Goal: Task Accomplishment & Management: Use online tool/utility

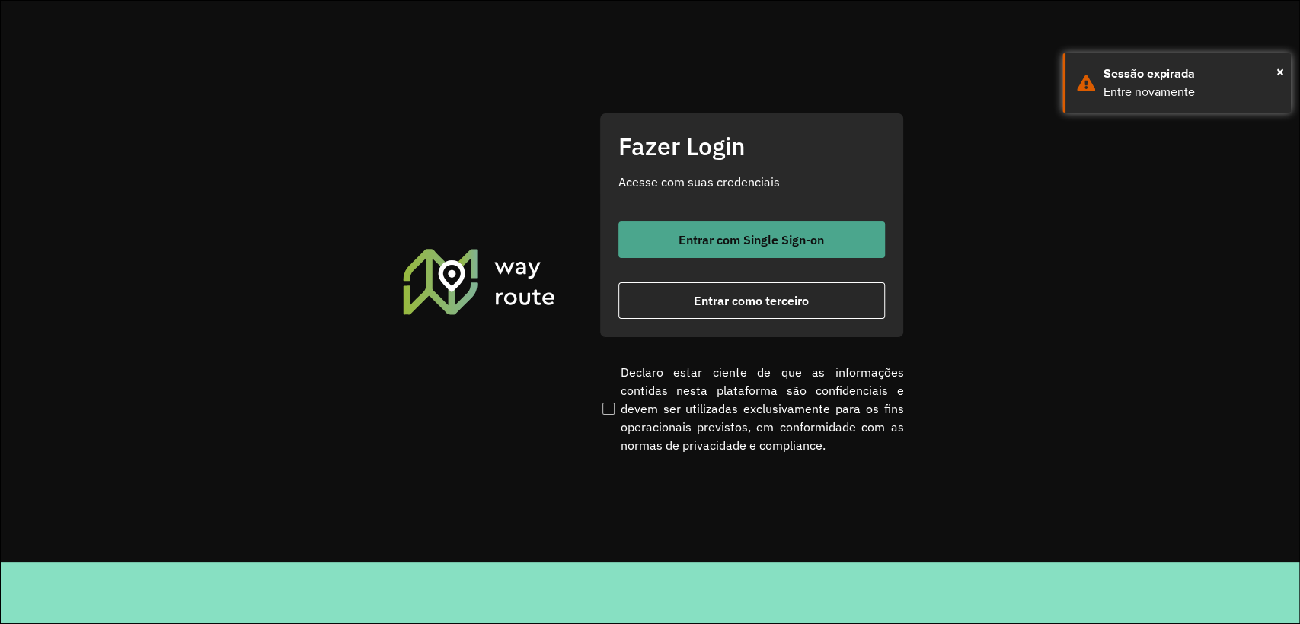
click at [824, 239] on button "Entrar com Single Sign-on" at bounding box center [751, 240] width 266 height 37
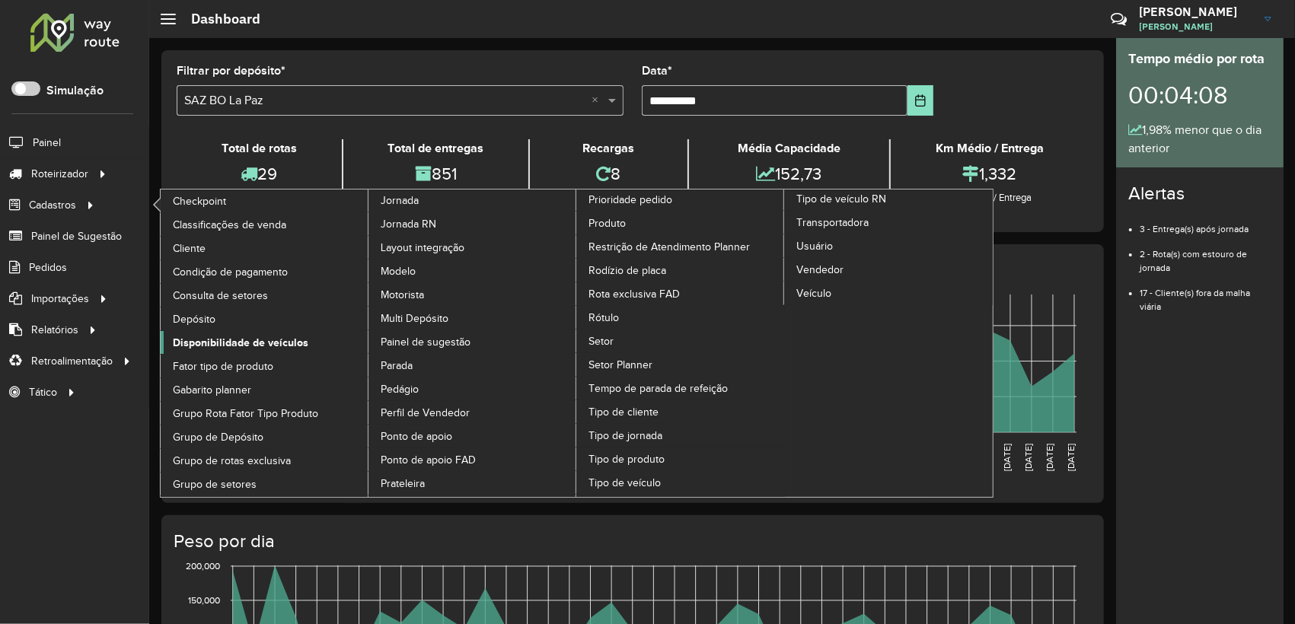
click at [269, 336] on span "Disponibilidade de veículos" at bounding box center [241, 343] width 136 height 16
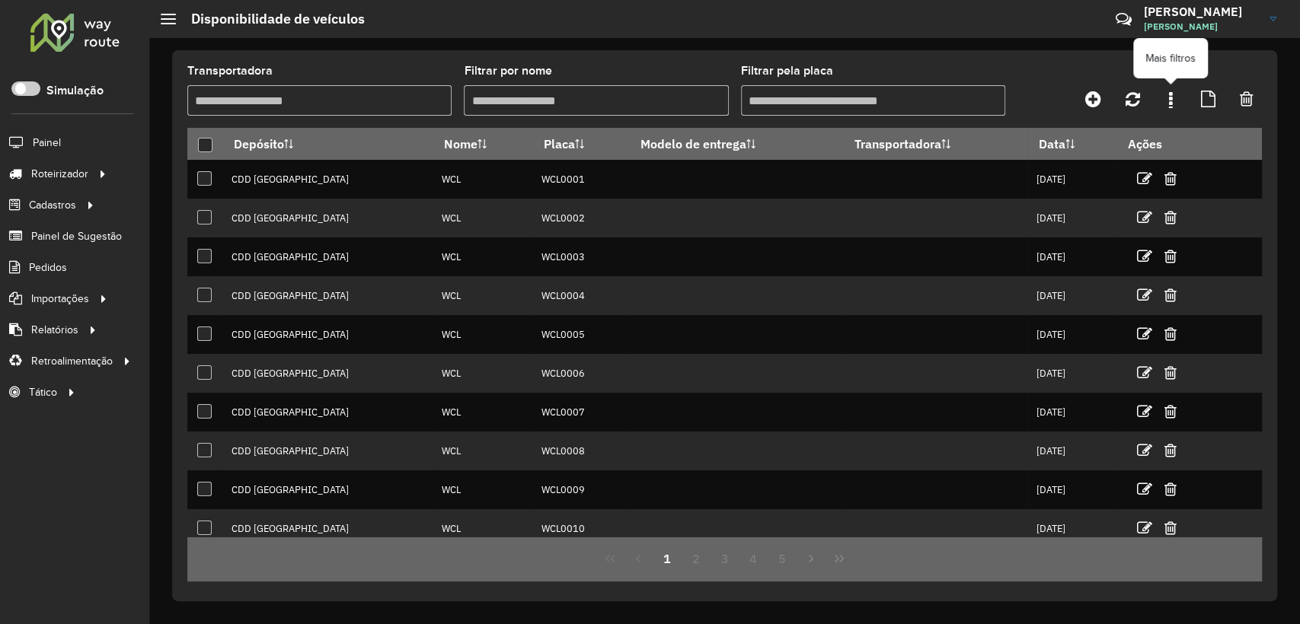
click at [1165, 97] on link at bounding box center [1170, 98] width 30 height 27
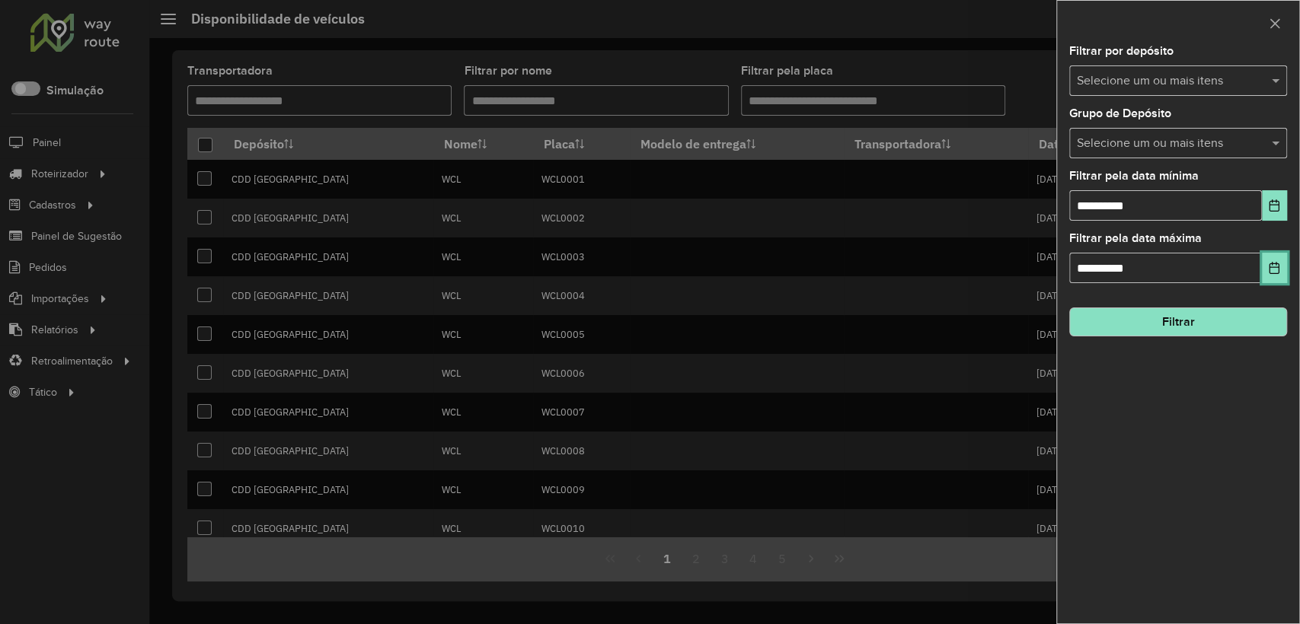
click at [1275, 268] on icon "Choose Date" at bounding box center [1274, 268] width 10 height 12
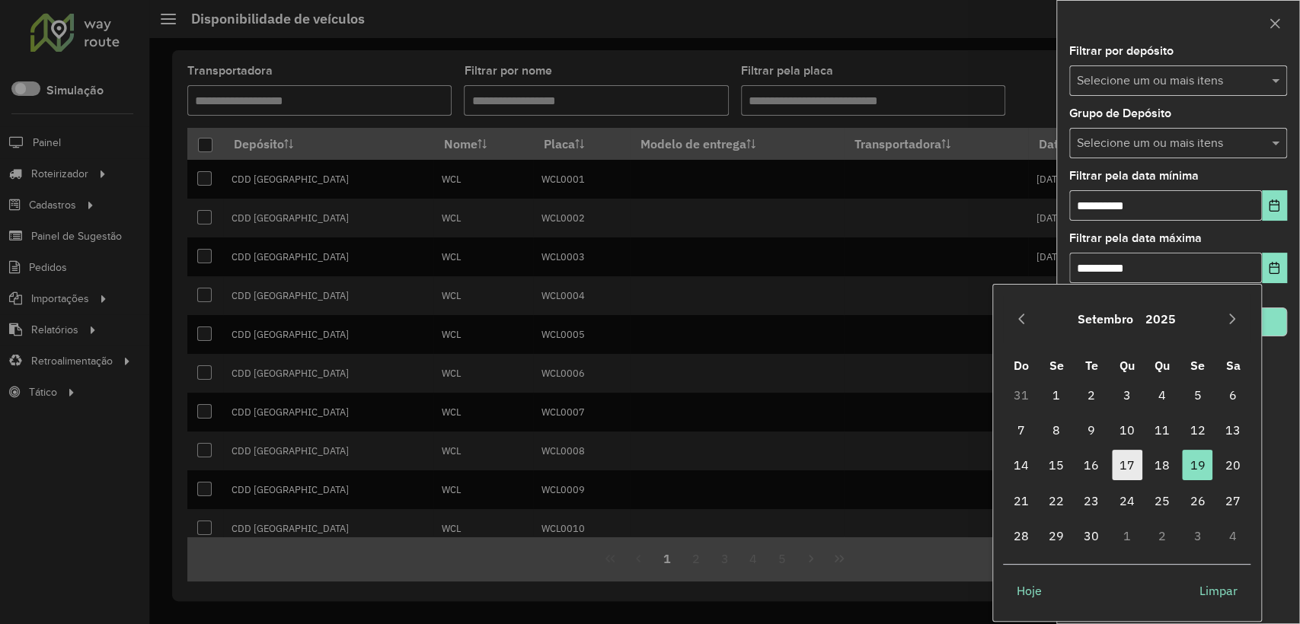
click at [1122, 464] on span "17" at bounding box center [1126, 465] width 30 height 30
type input "**********"
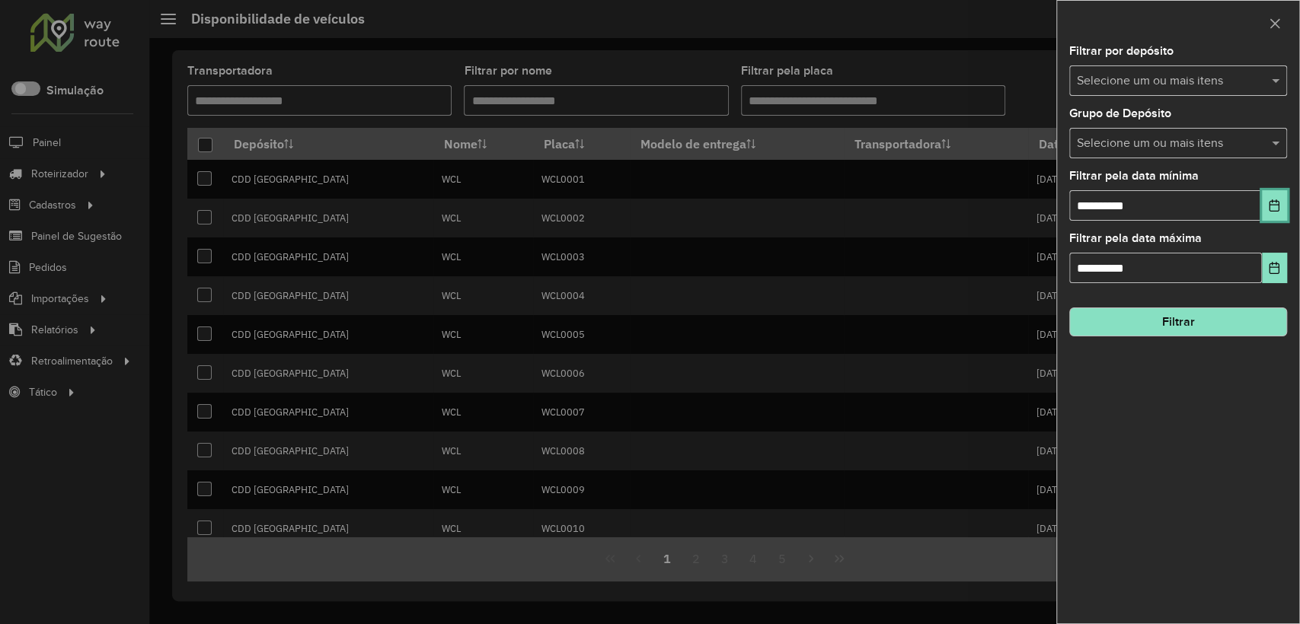
click at [1280, 203] on button "Choose Date" at bounding box center [1273, 205] width 25 height 30
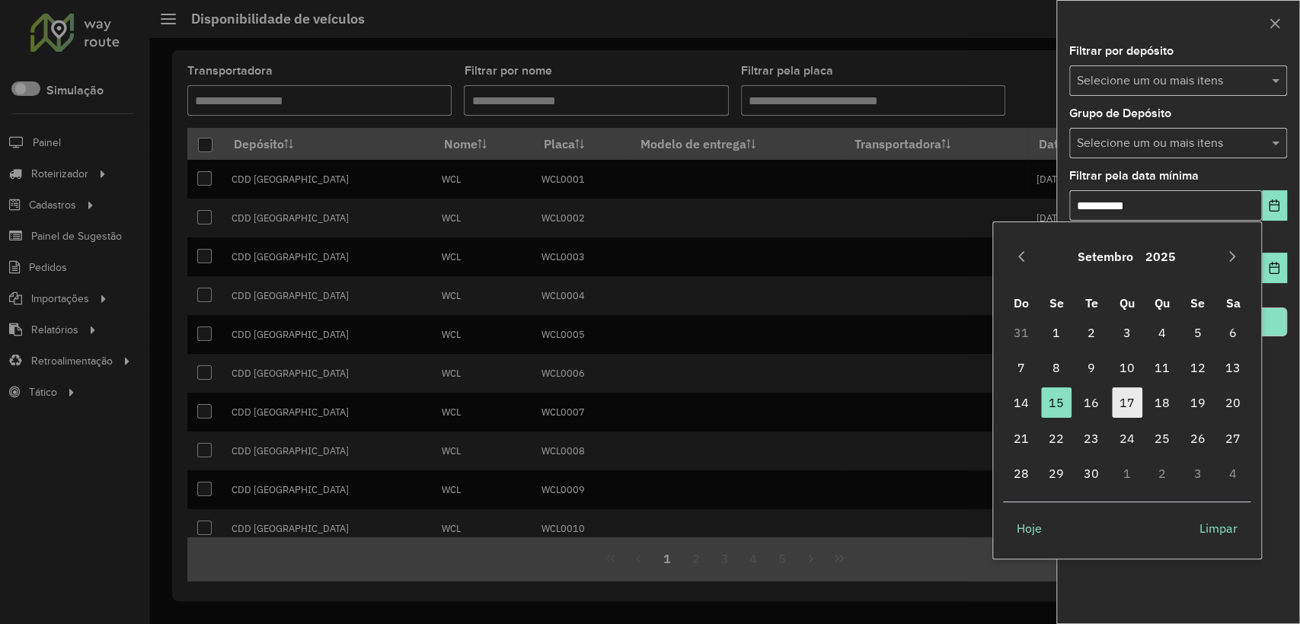
click at [1126, 407] on span "17" at bounding box center [1126, 402] width 30 height 30
type input "**********"
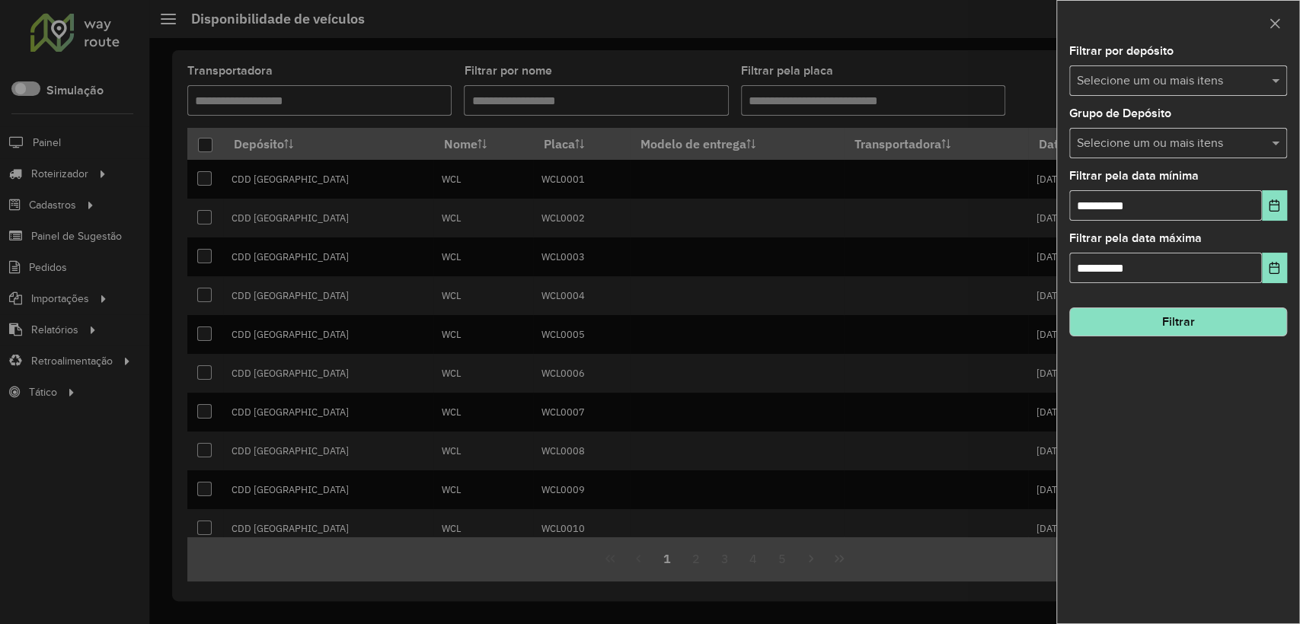
click at [1150, 81] on input "text" at bounding box center [1170, 81] width 195 height 18
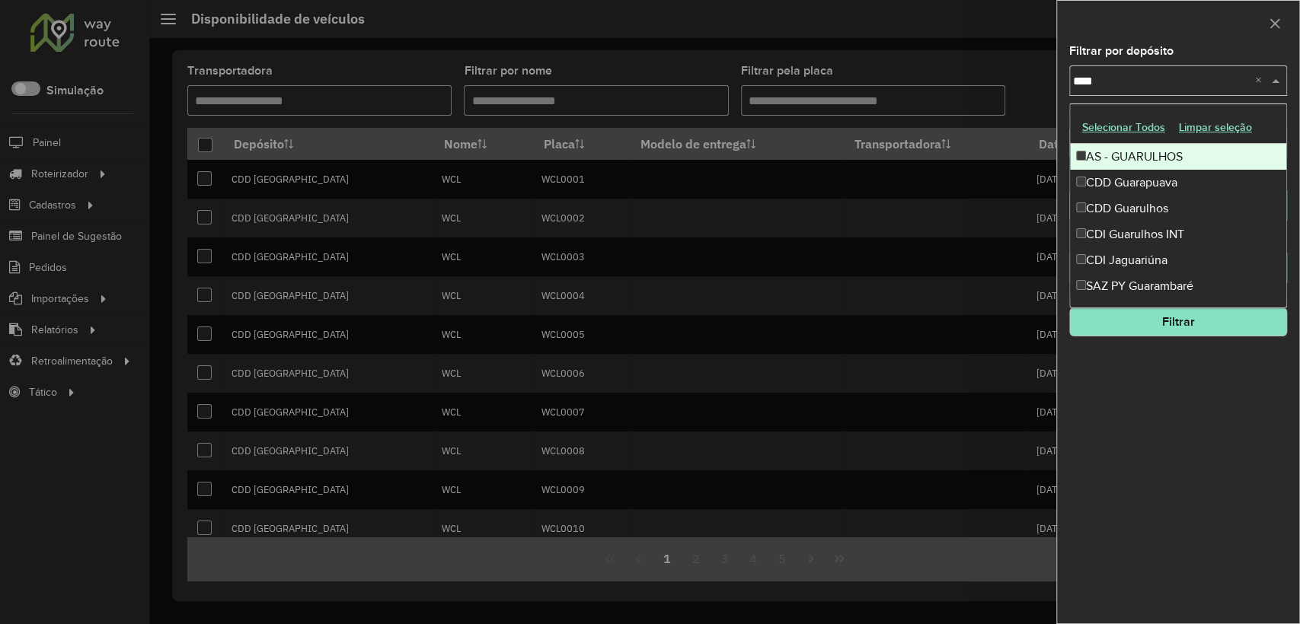
type input "*****"
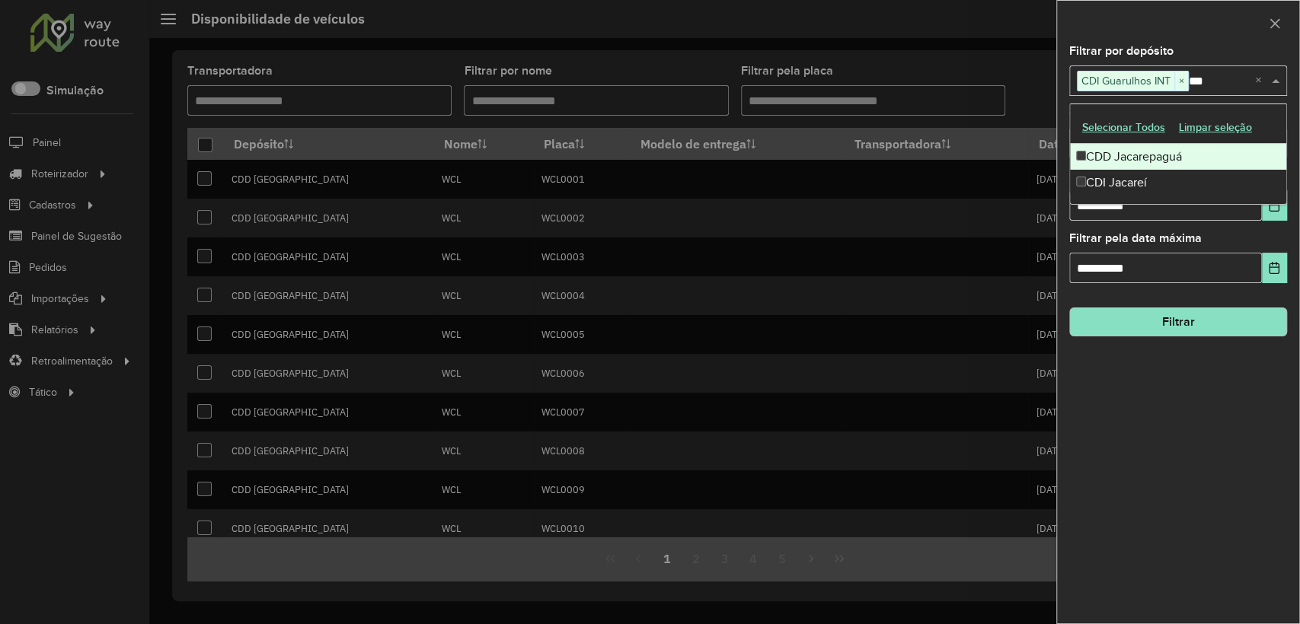
type input "****"
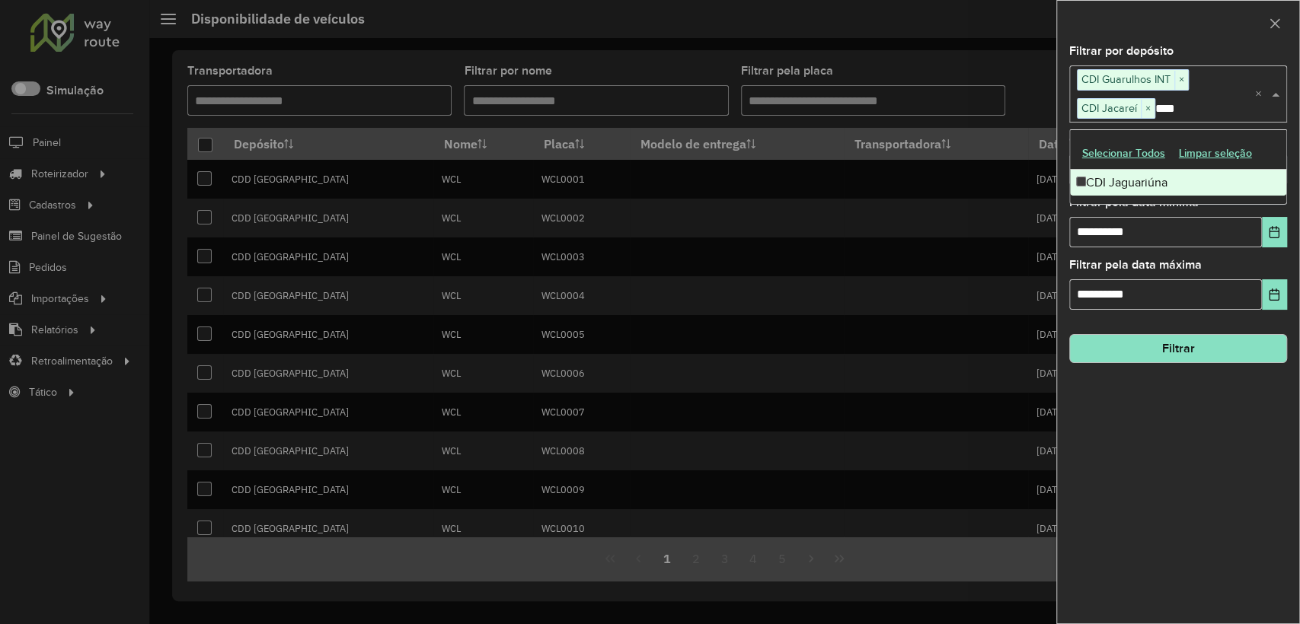
type input "*****"
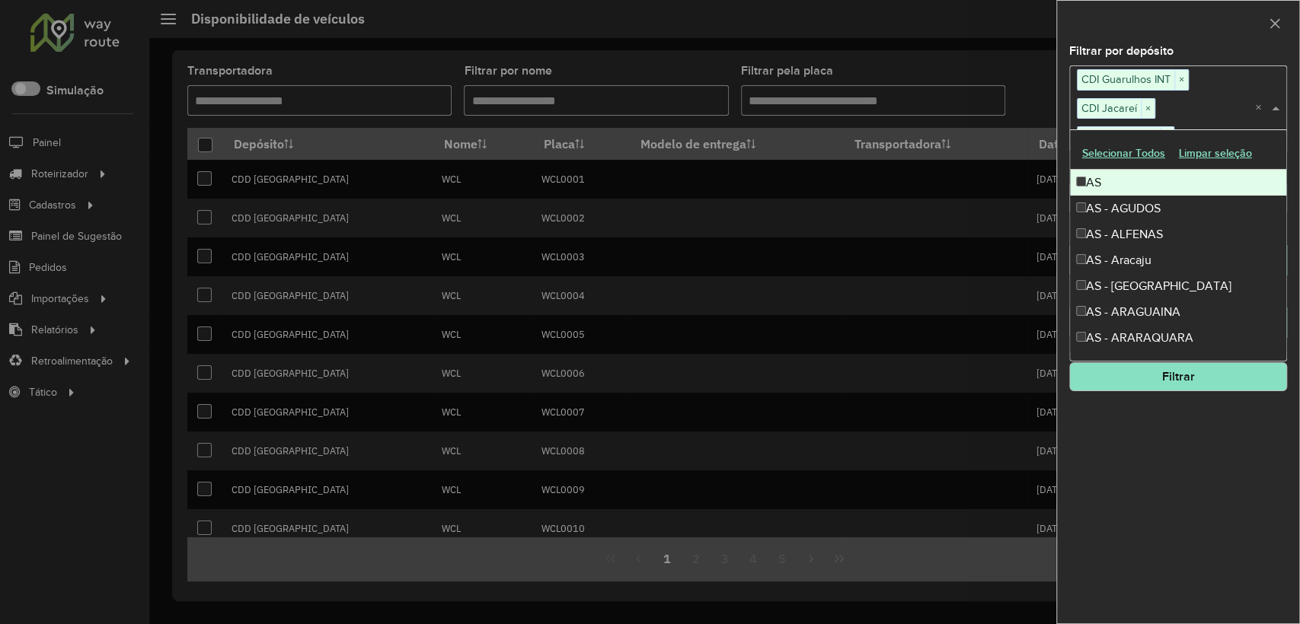
click at [1185, 23] on div at bounding box center [1178, 23] width 242 height 45
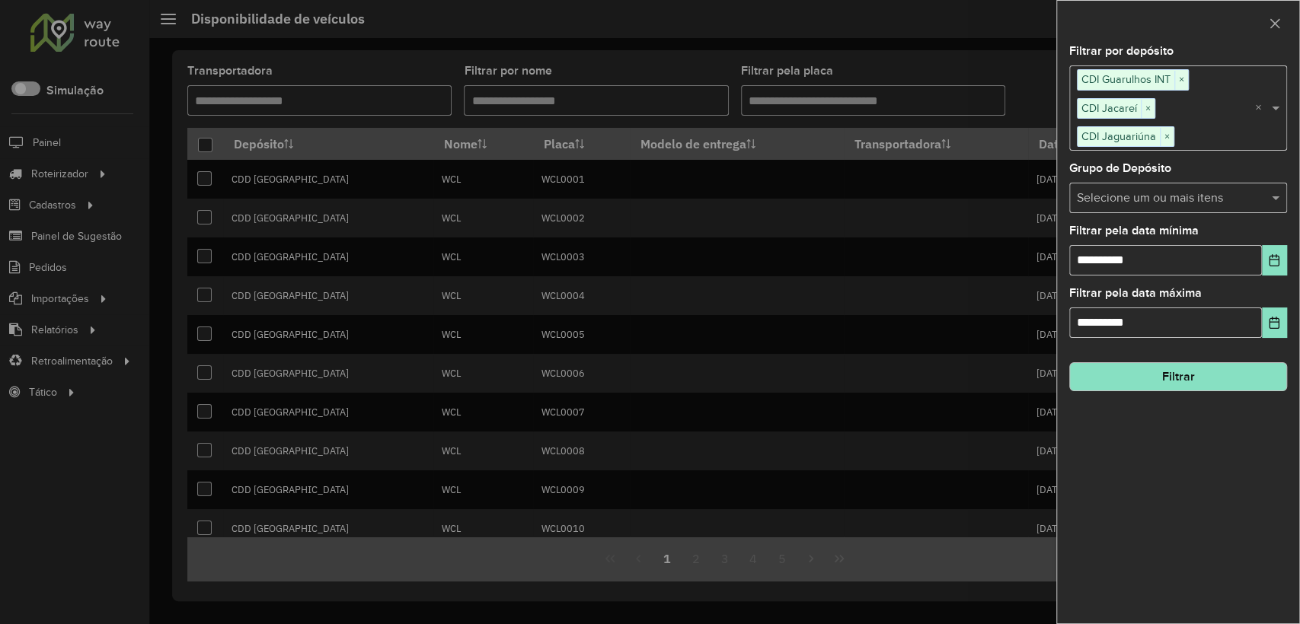
click at [1172, 362] on button "Filtrar" at bounding box center [1178, 376] width 218 height 29
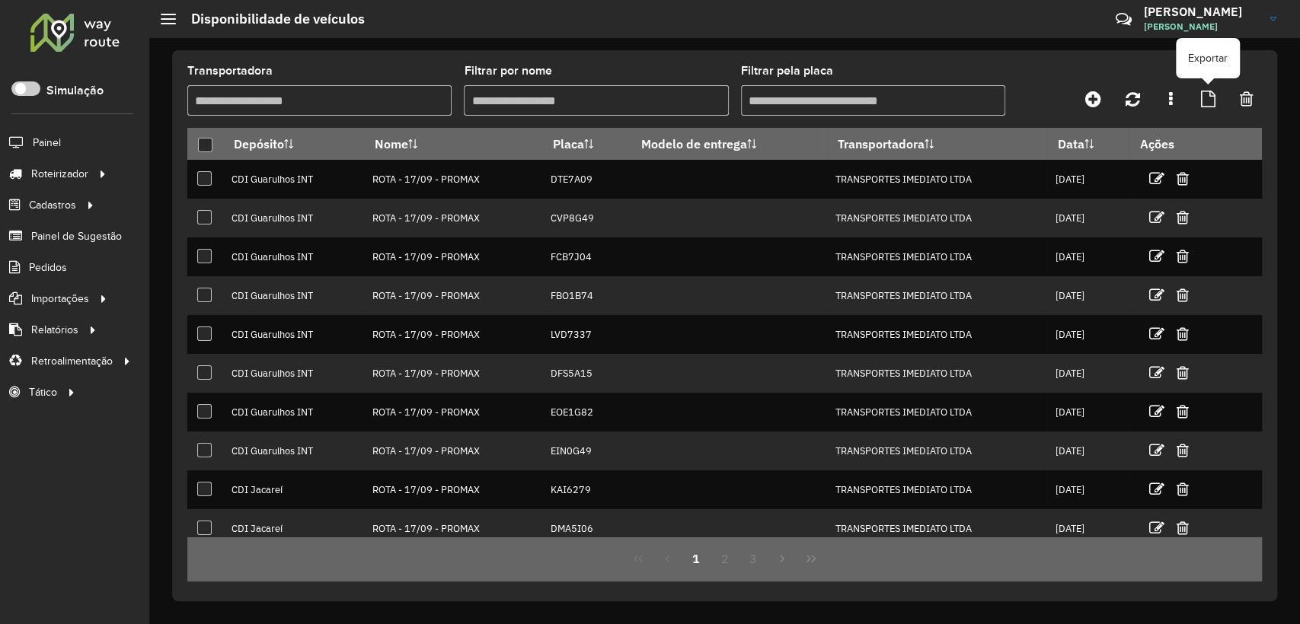
click at [1198, 104] on link at bounding box center [1207, 98] width 33 height 27
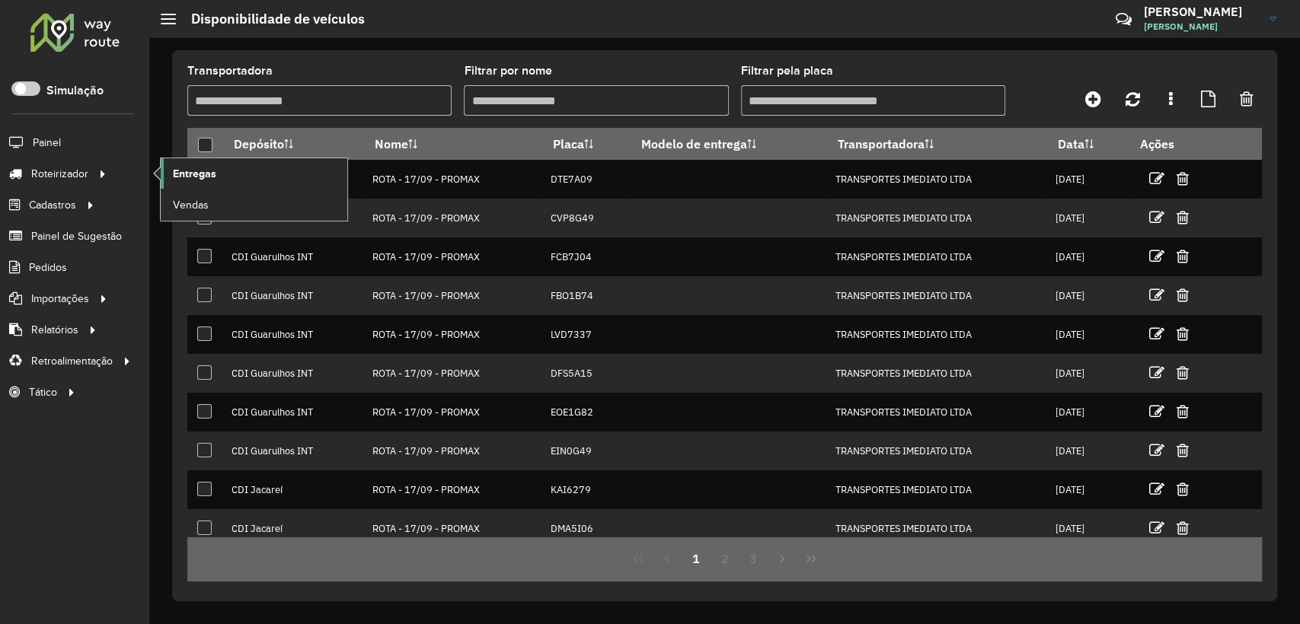
click at [203, 177] on span "Entregas" at bounding box center [194, 174] width 43 height 16
click at [225, 172] on link "Entregas" at bounding box center [254, 173] width 187 height 30
click at [250, 173] on link "Entregas" at bounding box center [254, 173] width 187 height 30
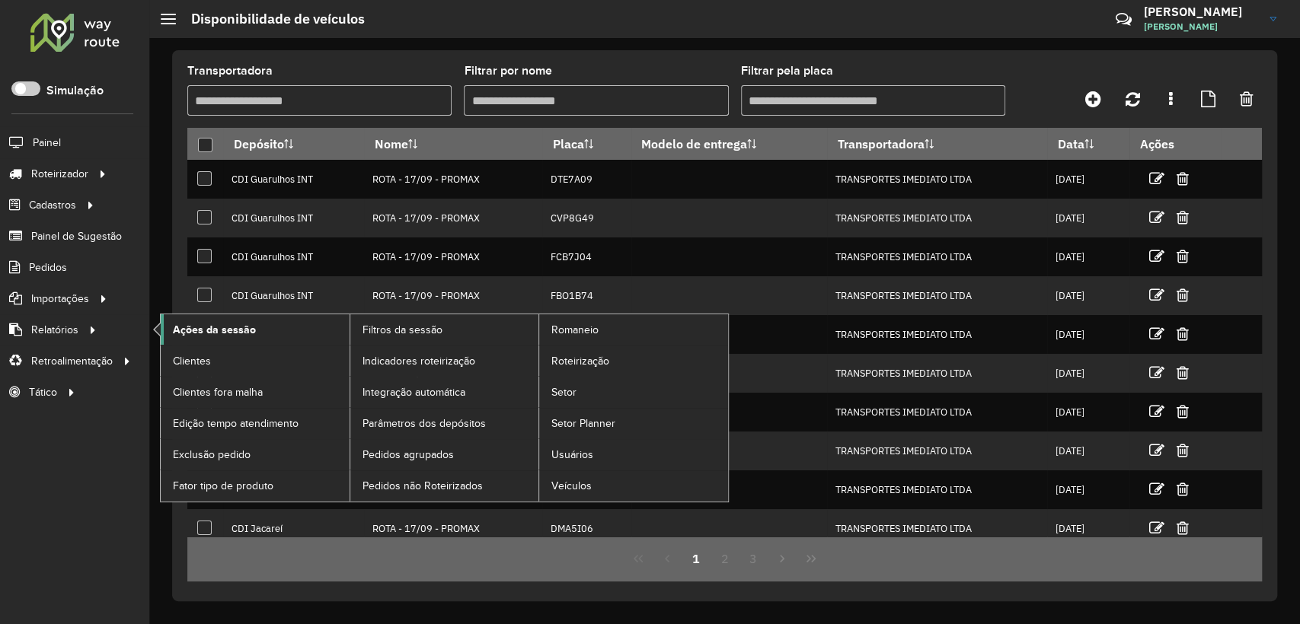
click at [210, 331] on span "Ações da sessão" at bounding box center [214, 330] width 83 height 16
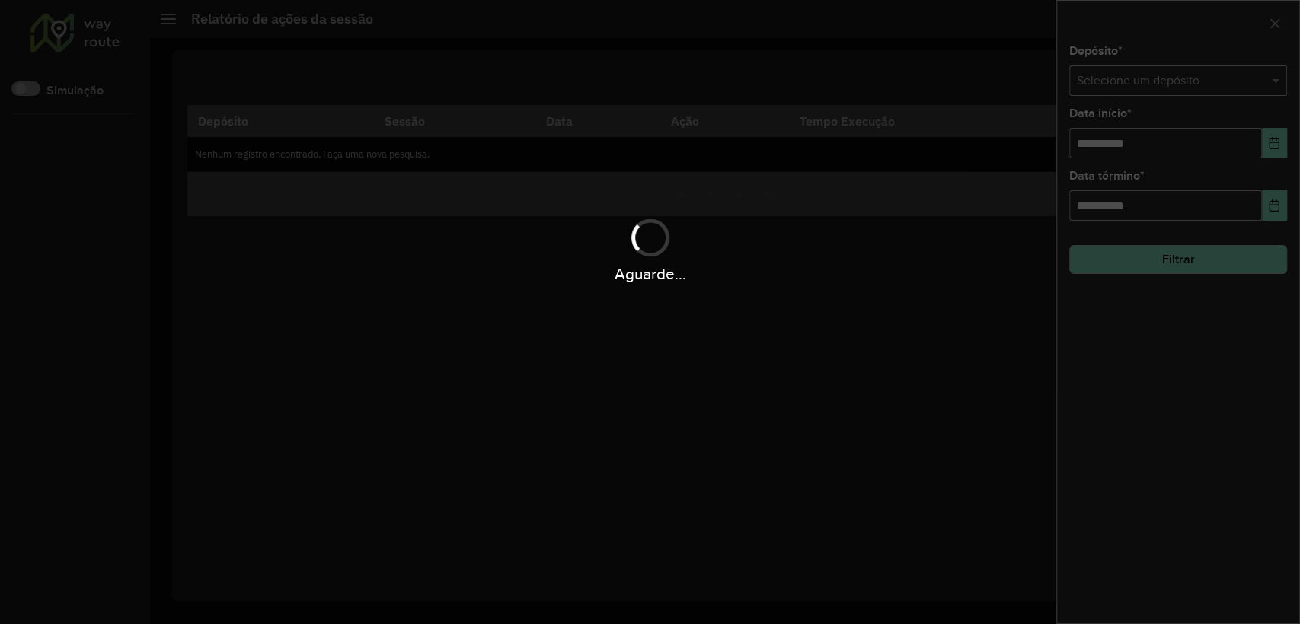
click at [1150, 92] on div "Aguarde..." at bounding box center [650, 312] width 1300 height 624
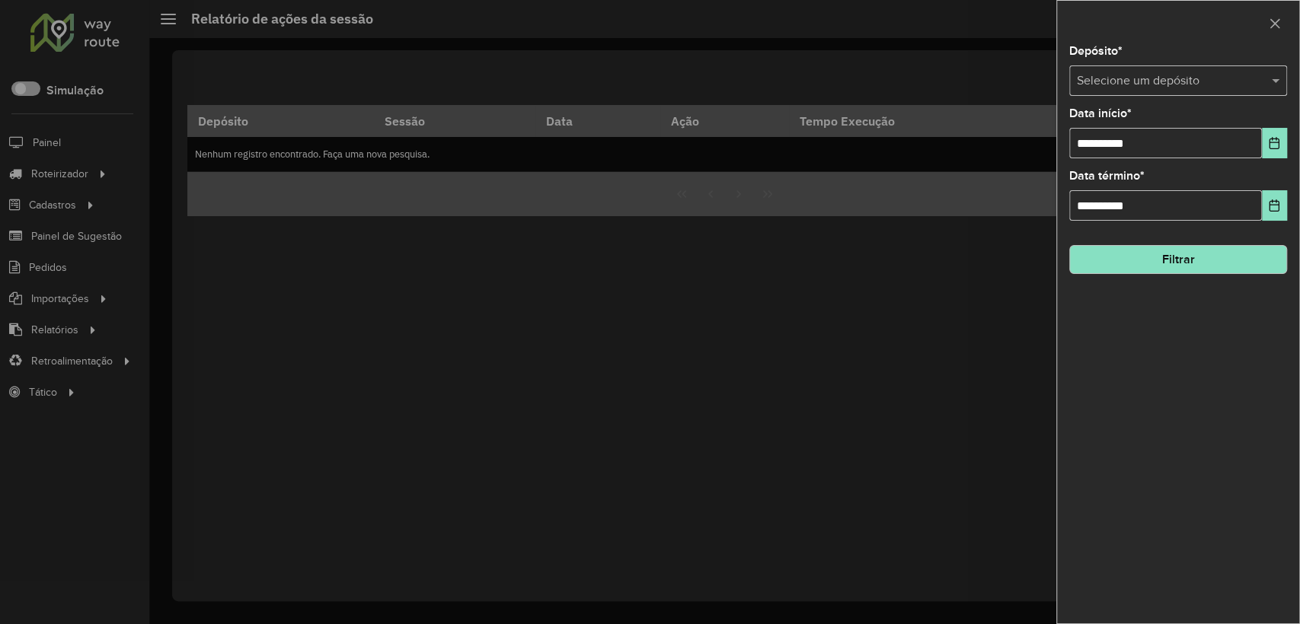
click at [1137, 78] on hb-app "Aguarde... Pop-up bloqueado! Seu navegador bloqueou automáticamente a abertura …" at bounding box center [650, 312] width 1300 height 624
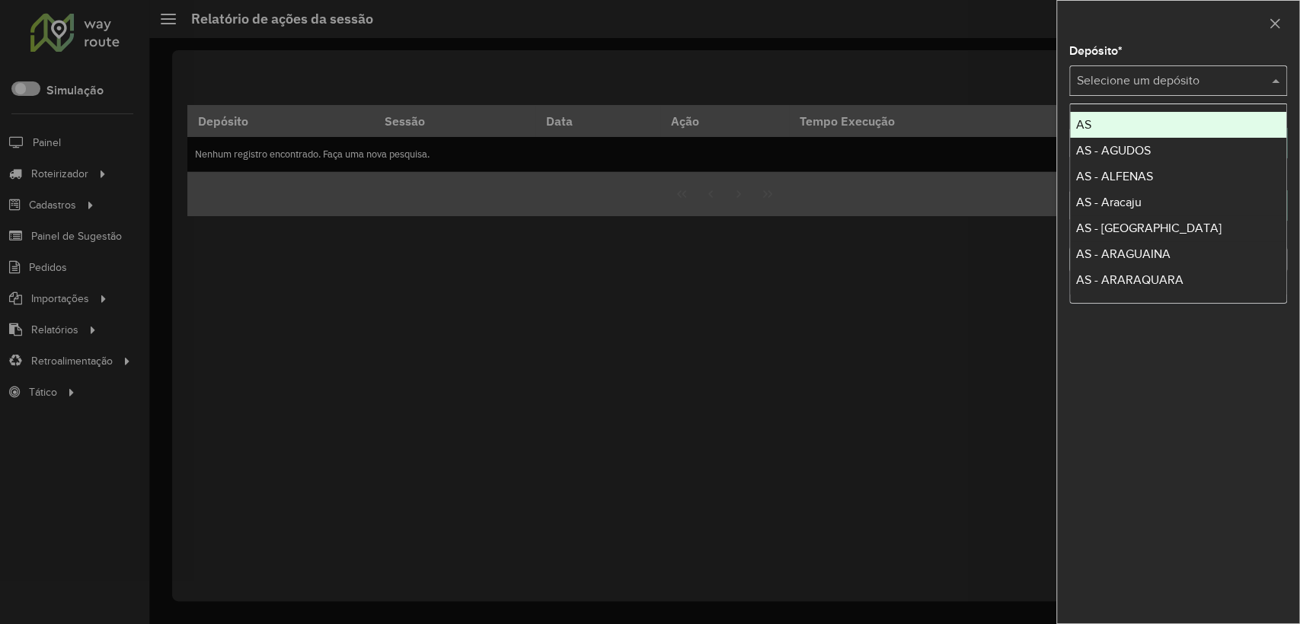
click at [1136, 75] on input "text" at bounding box center [1162, 81] width 172 height 18
type input "*"
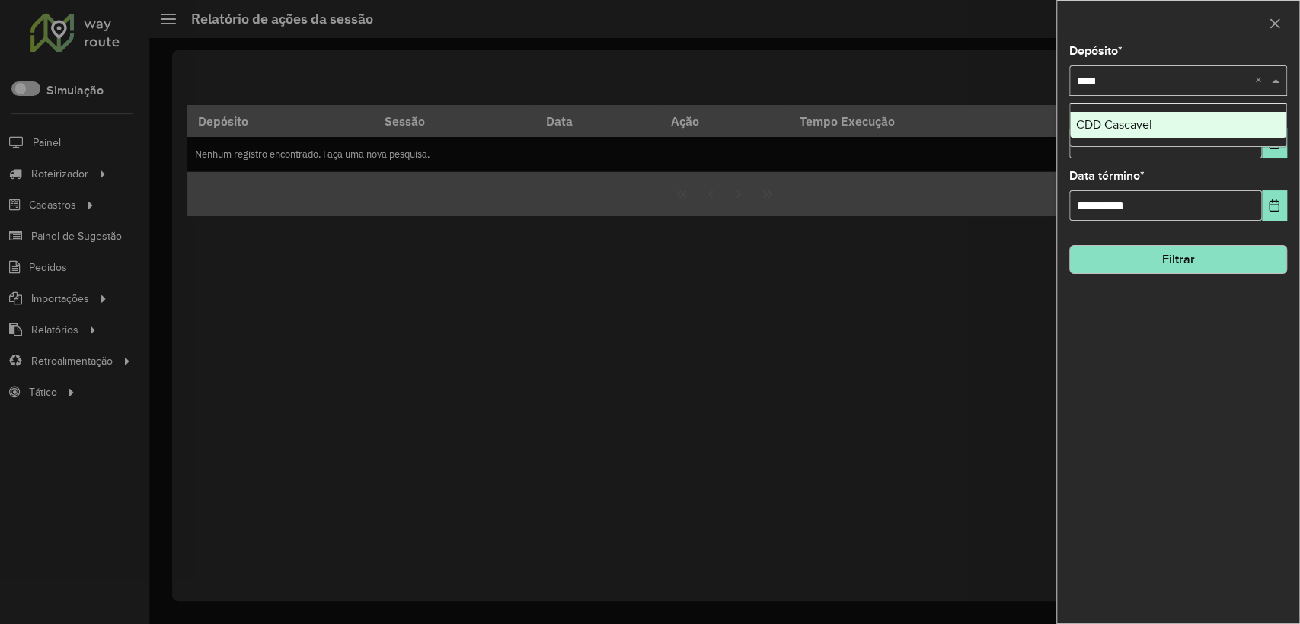
type input "*****"
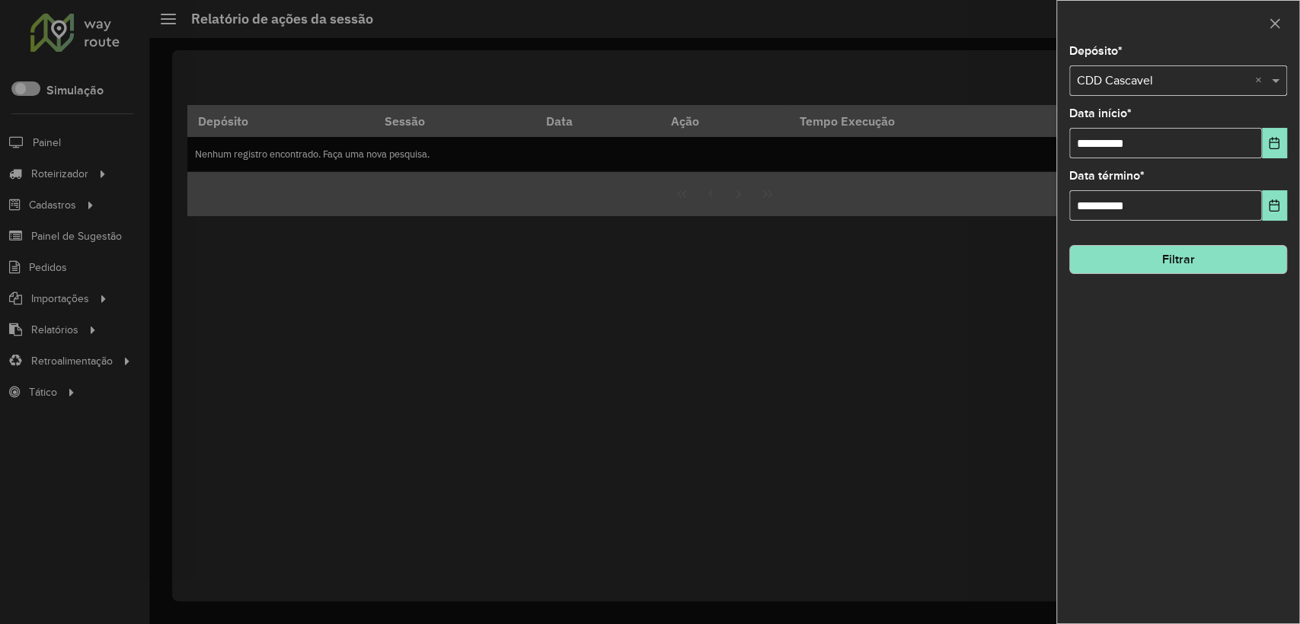
click at [1288, 158] on div "**********" at bounding box center [1178, 335] width 242 height 578
click at [1194, 270] on button "Filtrar" at bounding box center [1178, 259] width 218 height 29
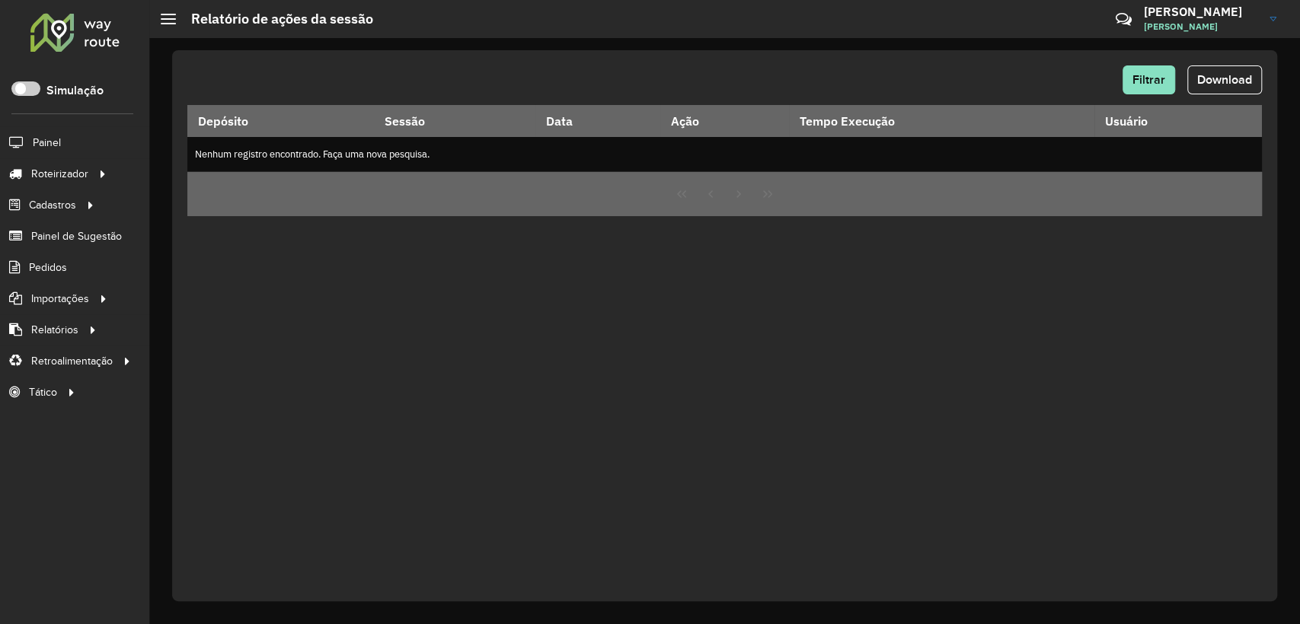
click at [1150, 79] on hb-app "Aguarde... Pop-up bloqueado! Seu navegador bloqueou automáticamente a abertura …" at bounding box center [650, 312] width 1300 height 624
click at [1150, 79] on span "Filtrar" at bounding box center [1148, 79] width 33 height 13
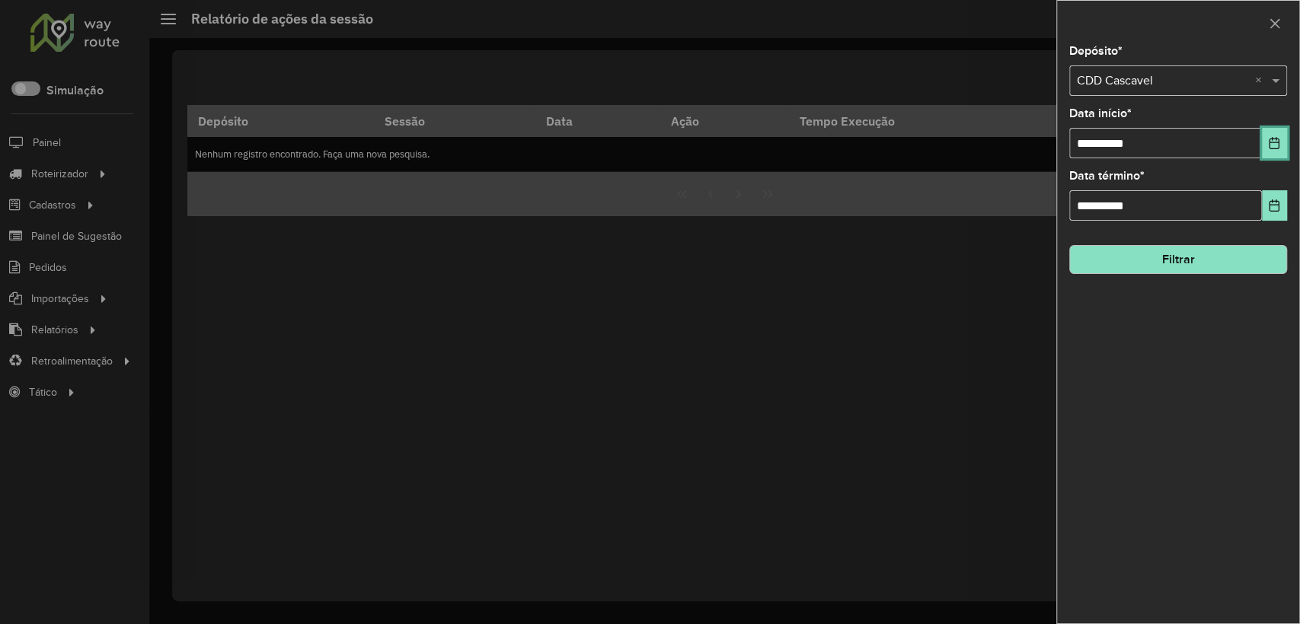
drag, startPoint x: 1285, startPoint y: 129, endPoint x: 1270, endPoint y: 147, distance: 23.2
click at [1285, 129] on button "Choose Date" at bounding box center [1273, 143] width 25 height 30
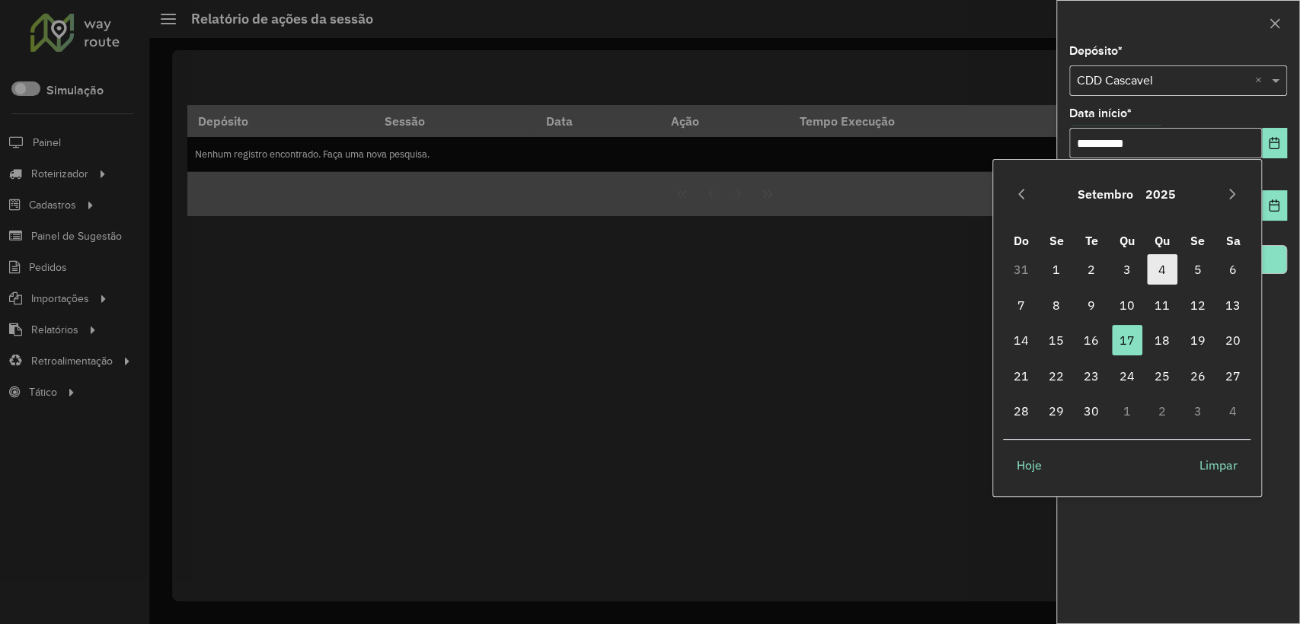
drag, startPoint x: 1094, startPoint y: 341, endPoint x: 1150, endPoint y: 260, distance: 98.0
click at [1091, 340] on span "16" at bounding box center [1091, 340] width 30 height 30
type input "**********"
drag, startPoint x: 1169, startPoint y: 239, endPoint x: 1163, endPoint y: 254, distance: 16.1
click at [1169, 240] on hb-field-button "Filtrar" at bounding box center [1178, 253] width 218 height 41
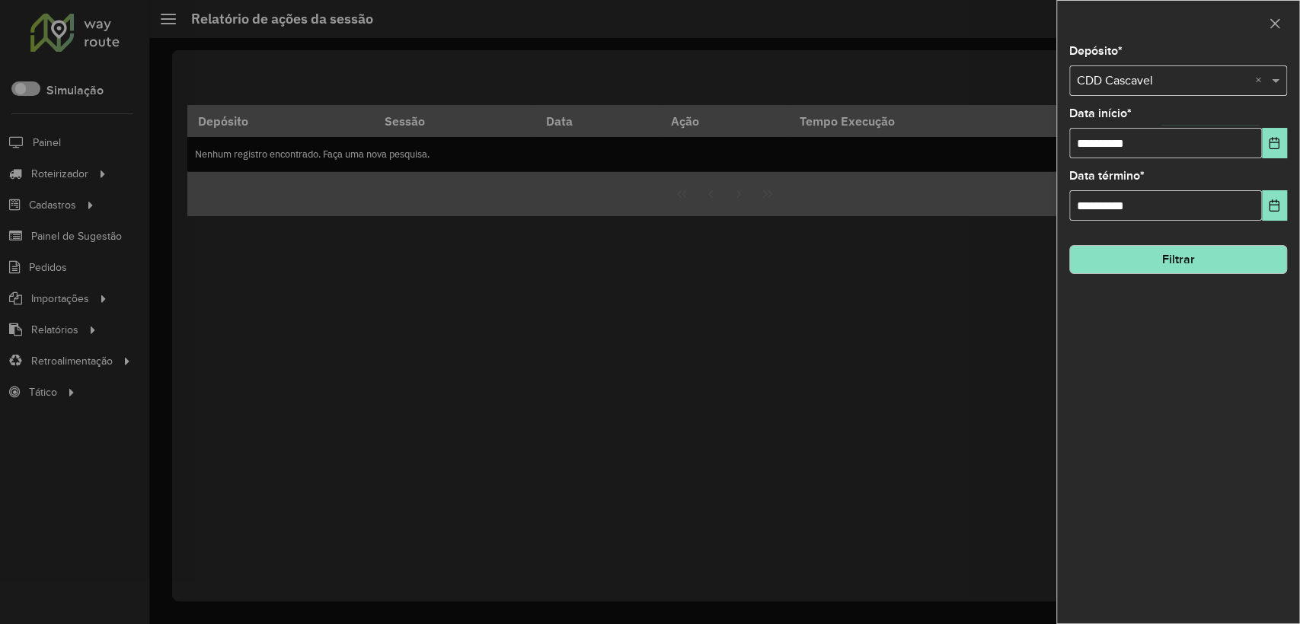
click at [1153, 274] on div "**********" at bounding box center [1178, 335] width 242 height 578
click at [1175, 256] on button "Filtrar" at bounding box center [1178, 259] width 218 height 29
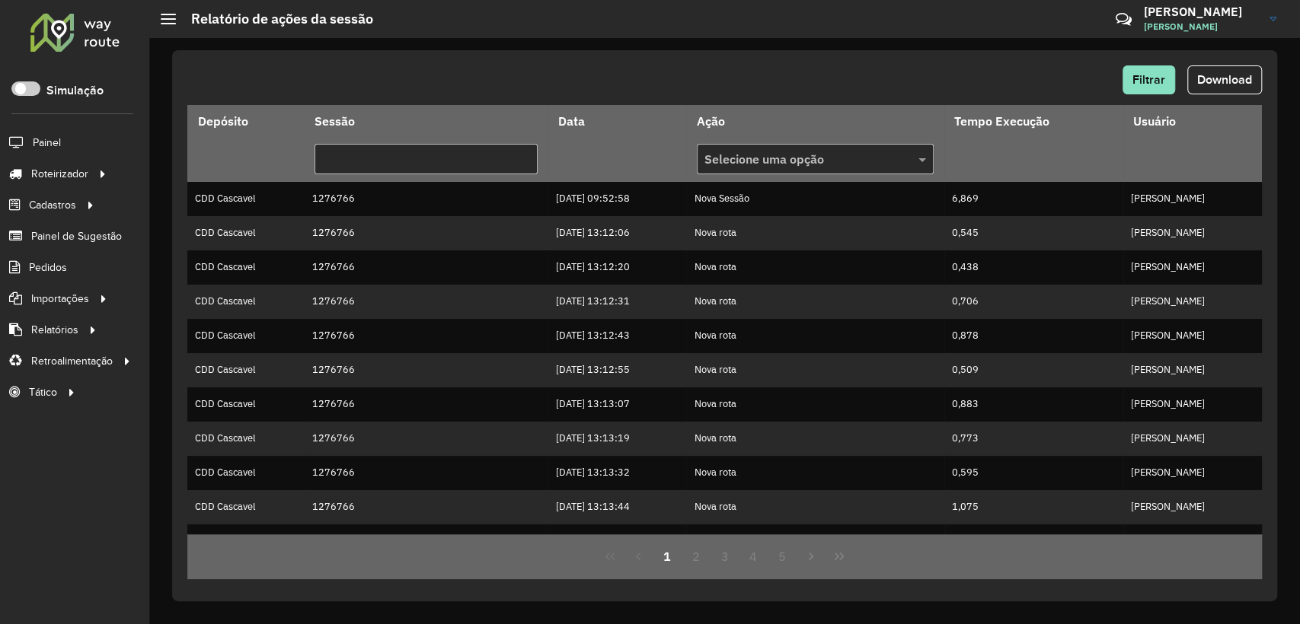
click at [1221, 81] on span "Download" at bounding box center [1224, 79] width 55 height 13
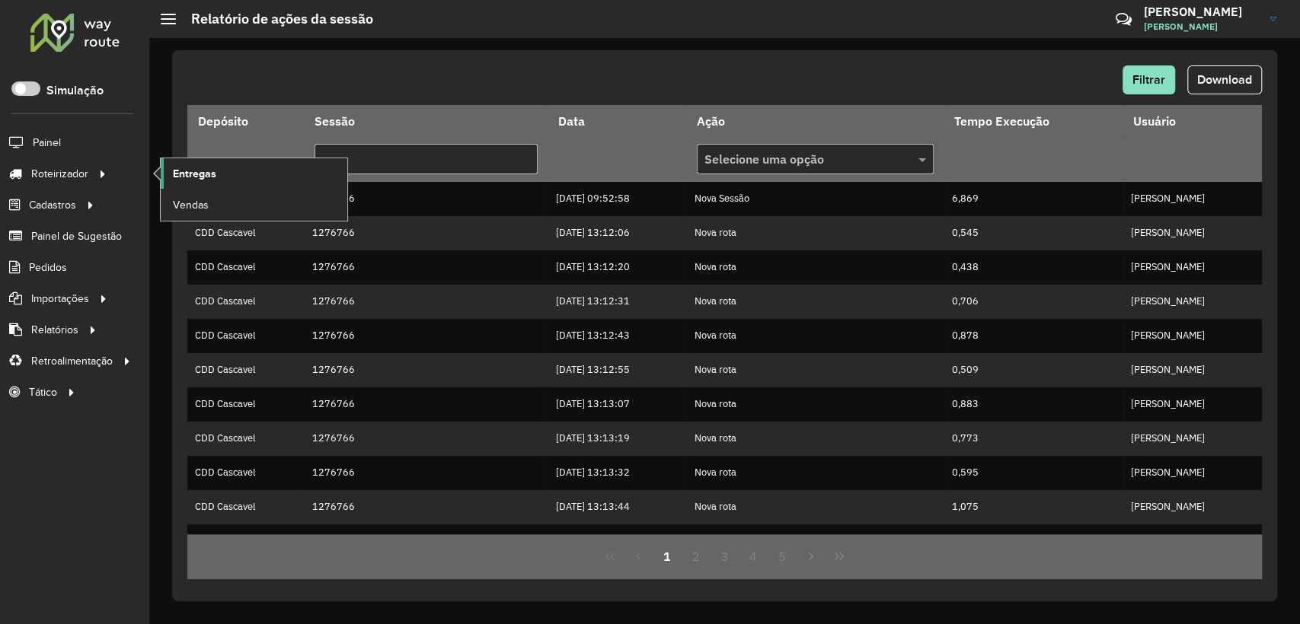
click at [218, 166] on link "Entregas" at bounding box center [254, 173] width 187 height 30
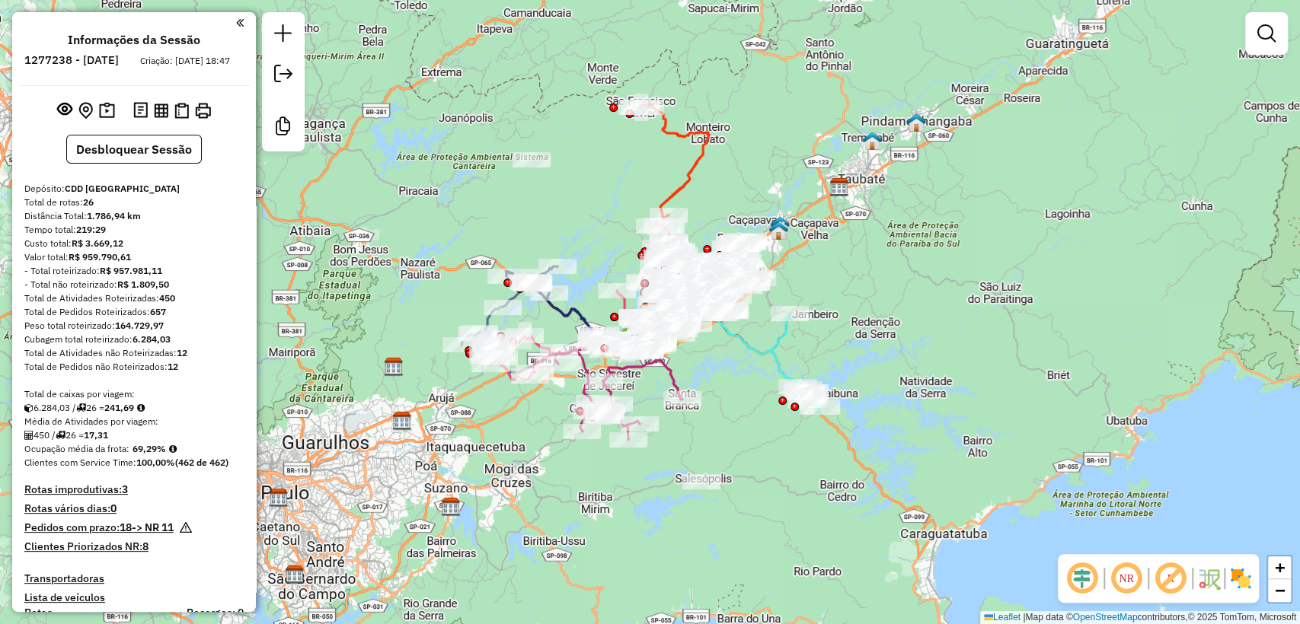
scroll to position [2850, 0]
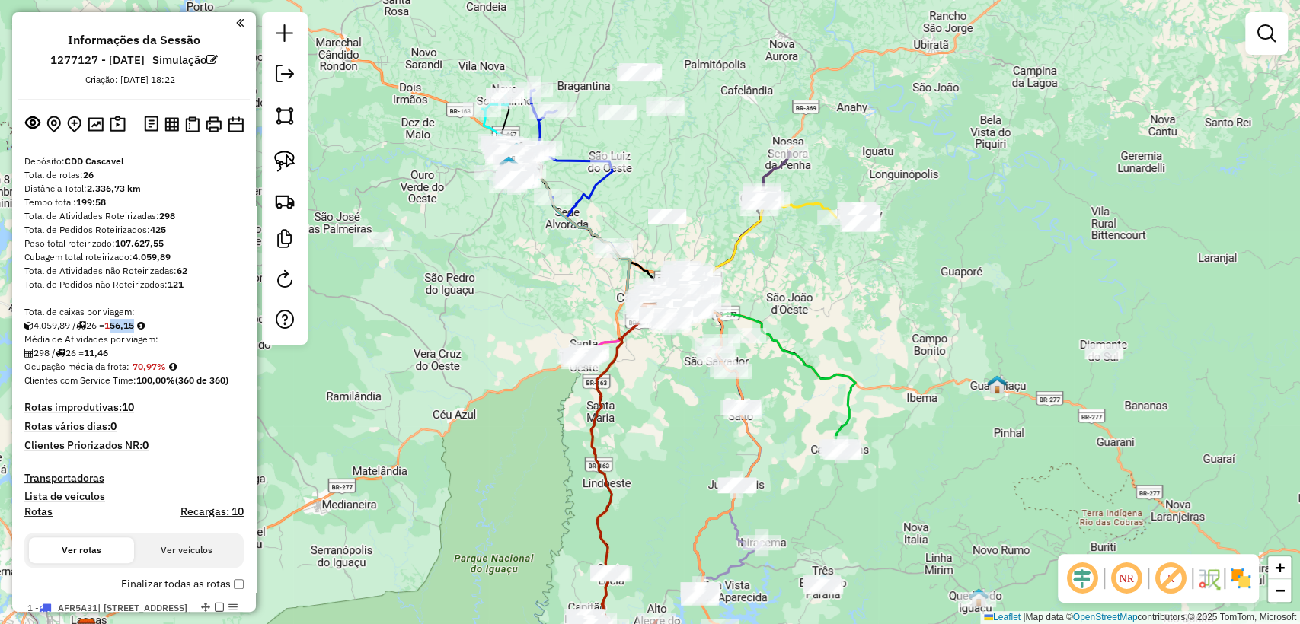
drag, startPoint x: 116, startPoint y: 325, endPoint x: 146, endPoint y: 327, distance: 29.7
click at [145, 326] on div "4.059,89 / 26 = 156,15" at bounding box center [133, 326] width 219 height 14
click at [190, 324] on div "4.059,89 / 26 = 156,15" at bounding box center [133, 326] width 219 height 14
click at [116, 321] on strong "156,15" at bounding box center [119, 325] width 30 height 11
drag, startPoint x: 114, startPoint y: 324, endPoint x: 146, endPoint y: 323, distance: 32.0
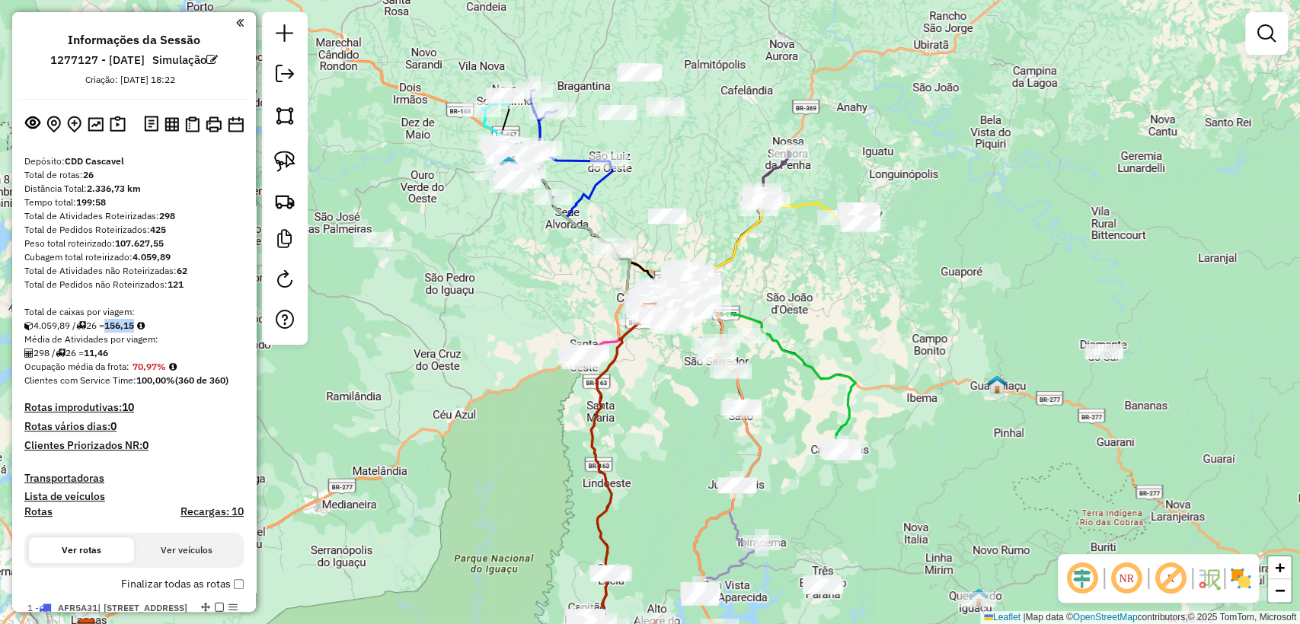
click at [146, 323] on div "4.059,89 / 26 = 156,15" at bounding box center [133, 326] width 219 height 14
drag, startPoint x: 68, startPoint y: 177, endPoint x: 85, endPoint y: 178, distance: 17.5
click at [85, 178] on div "Total de rotas: 26" at bounding box center [133, 175] width 219 height 14
click at [110, 183] on strong "2.336,73 km" at bounding box center [114, 188] width 54 height 11
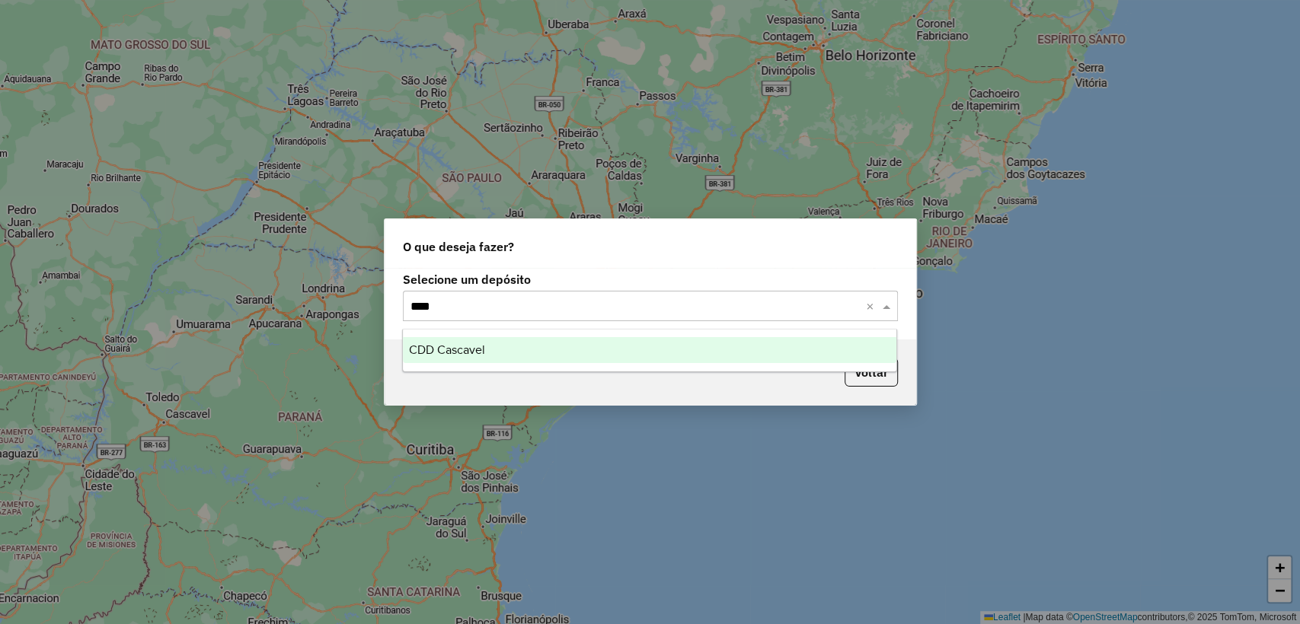
type input "*****"
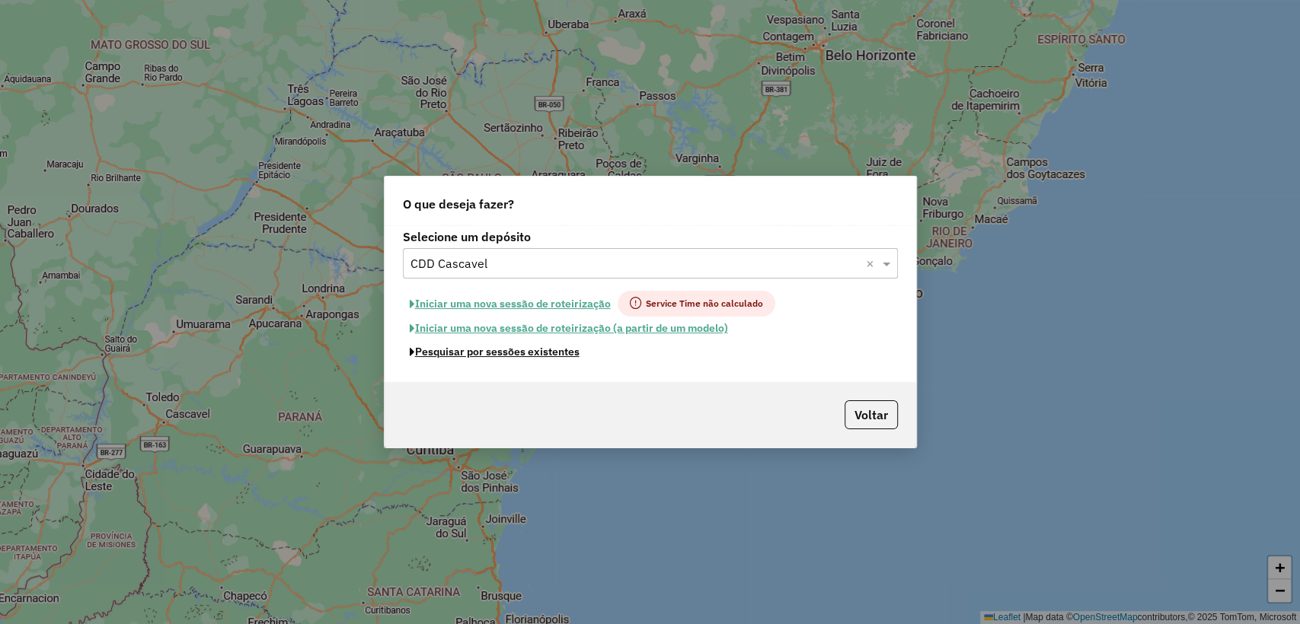
click at [537, 353] on button "Pesquisar por sessões existentes" at bounding box center [494, 352] width 183 height 24
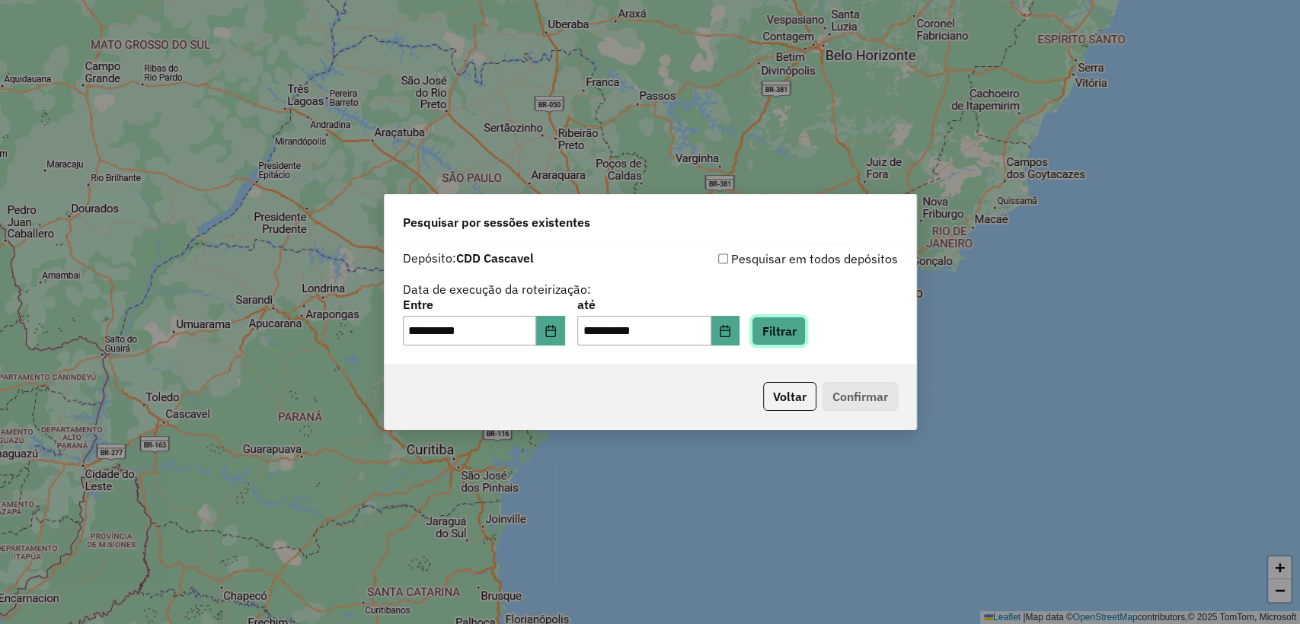
click at [787, 340] on button "Filtrar" at bounding box center [778, 331] width 54 height 29
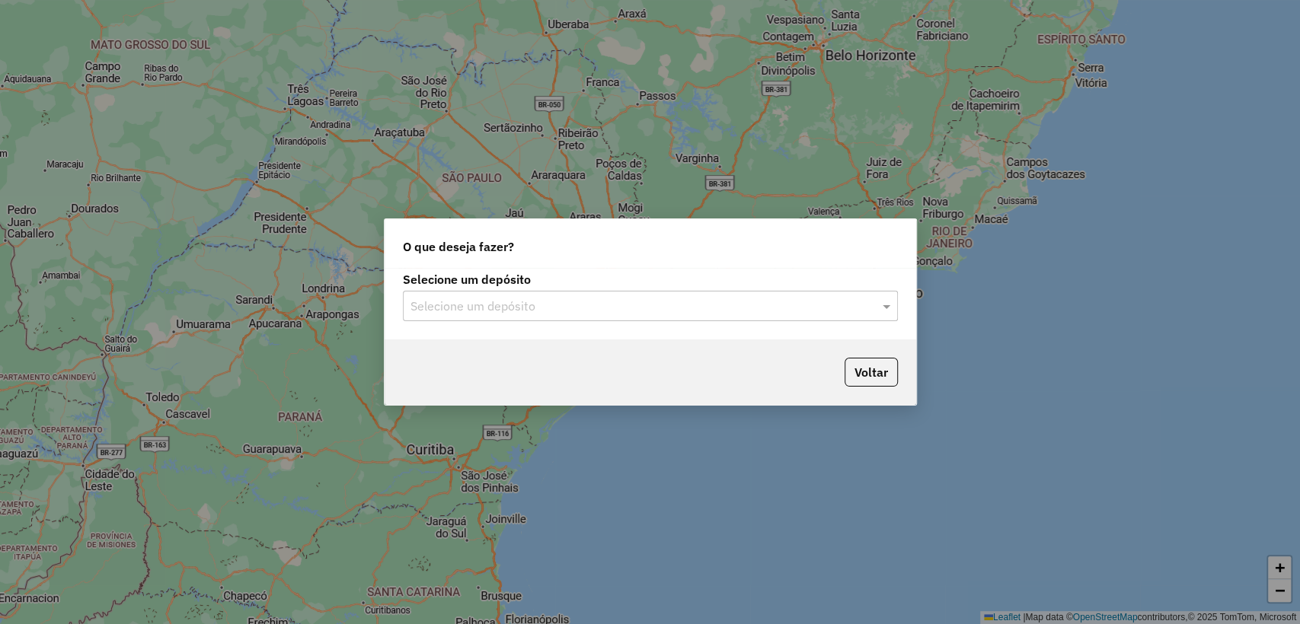
click at [558, 301] on input "text" at bounding box center [634, 307] width 449 height 18
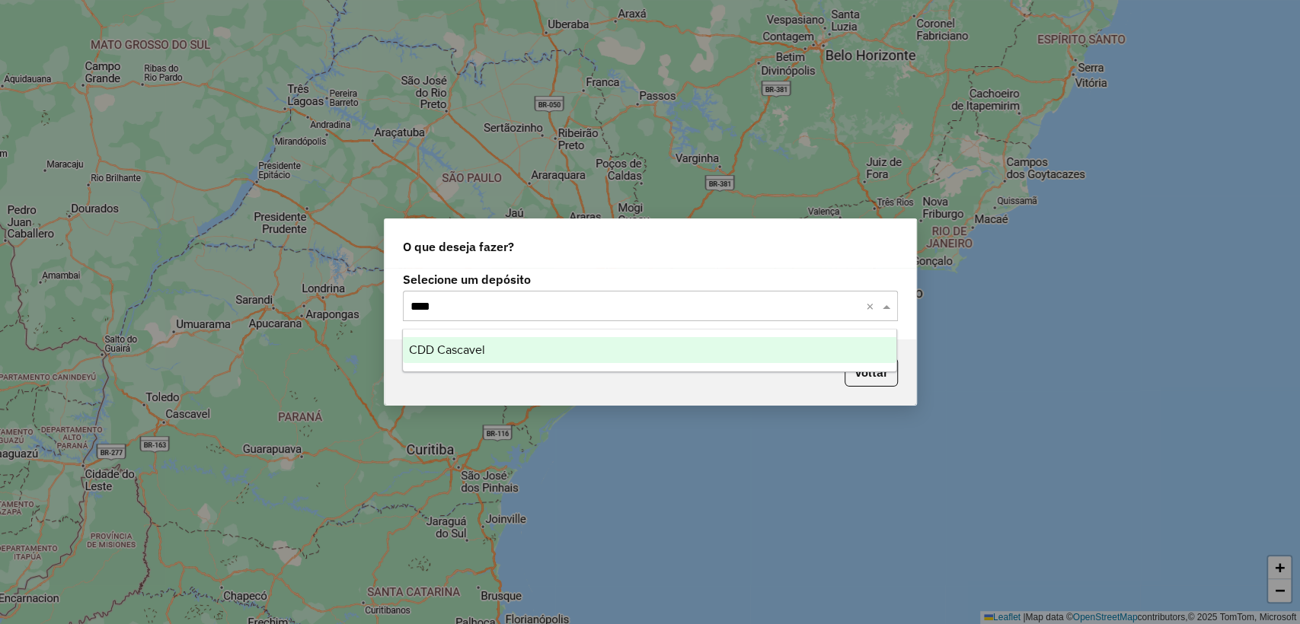
type input "*****"
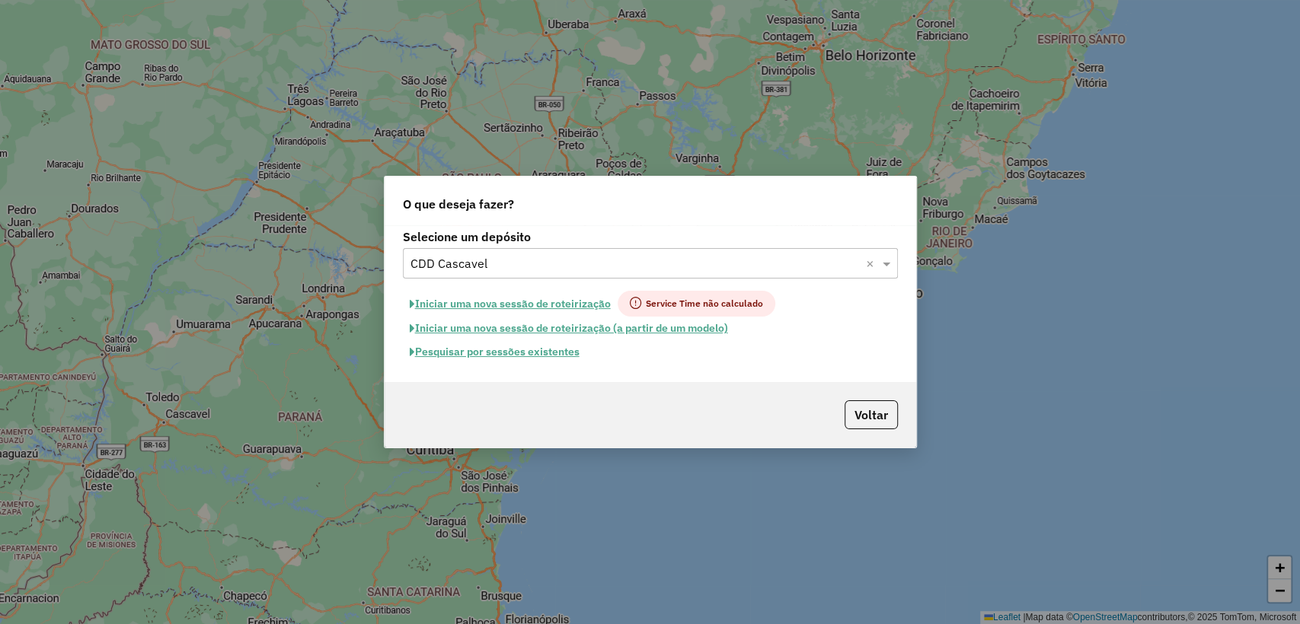
click at [518, 353] on button "Pesquisar por sessões existentes" at bounding box center [494, 352] width 183 height 24
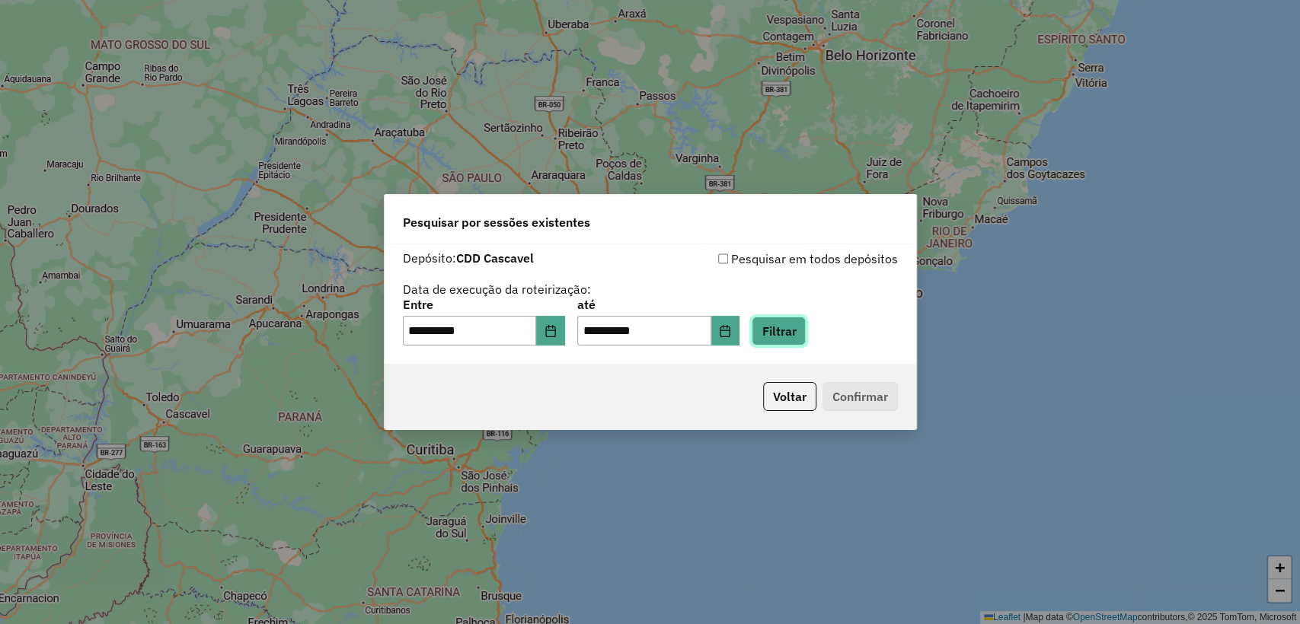
click at [786, 330] on button "Filtrar" at bounding box center [778, 331] width 54 height 29
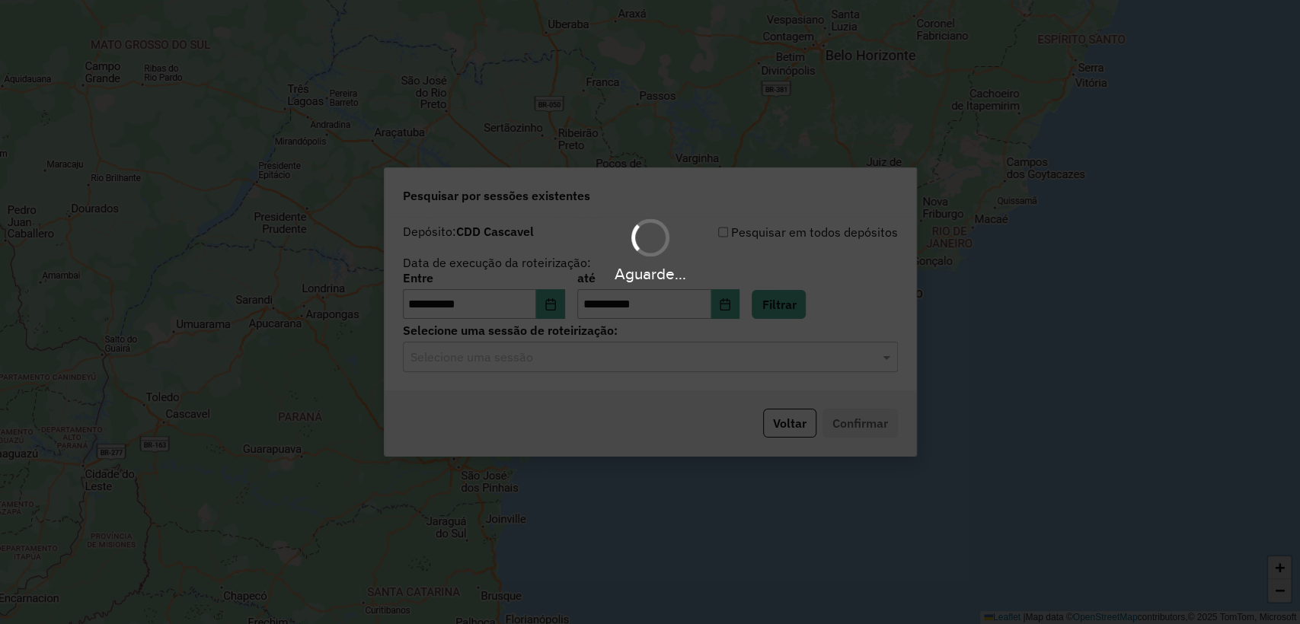
click at [579, 345] on hb-app "**********" at bounding box center [650, 312] width 1300 height 624
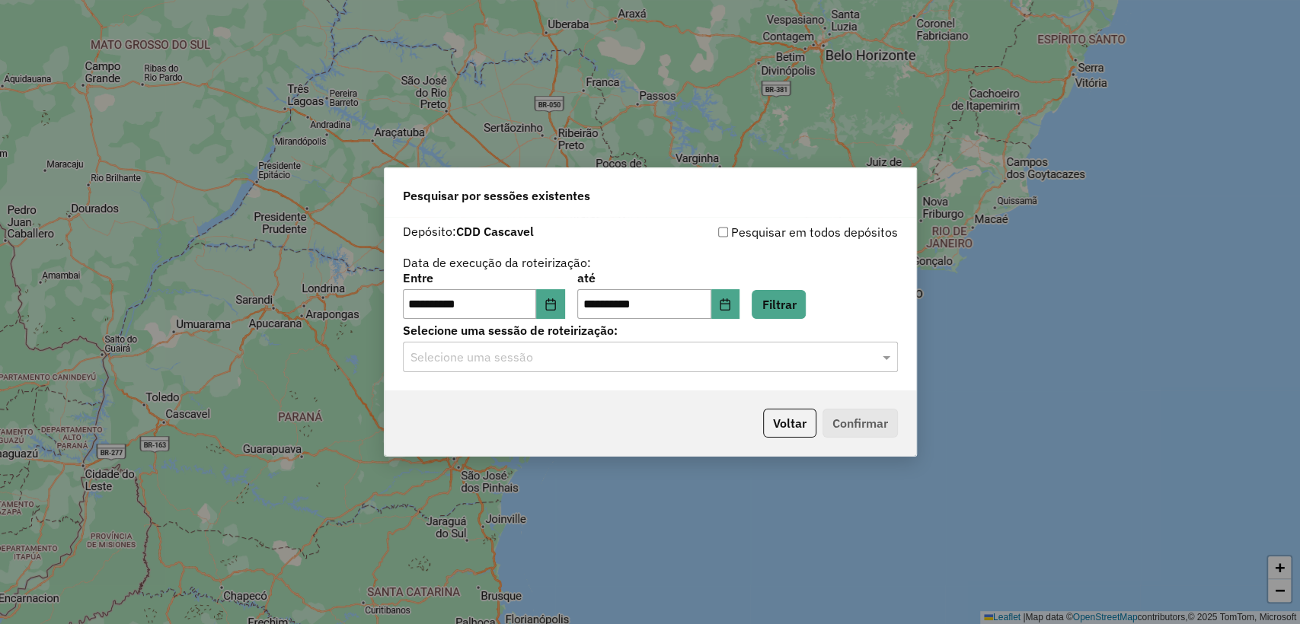
click at [577, 360] on input "text" at bounding box center [634, 358] width 449 height 18
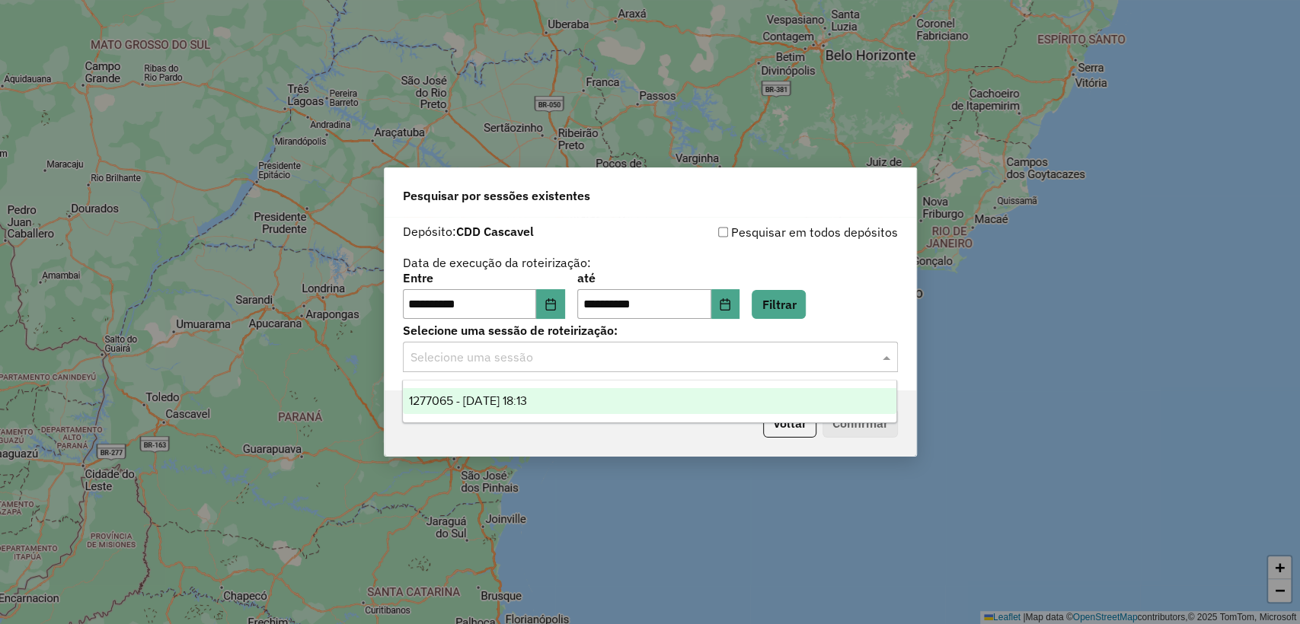
click at [560, 391] on div "1277065 - [DATE] 18:13" at bounding box center [649, 401] width 493 height 26
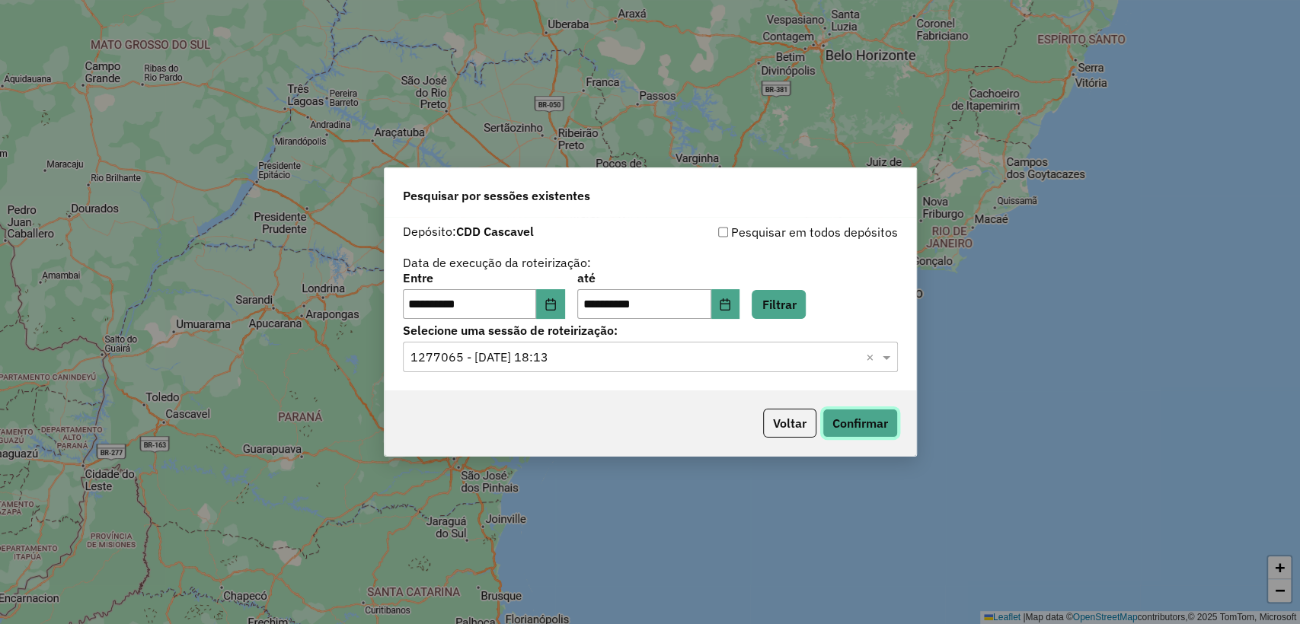
click at [871, 422] on button "Confirmar" at bounding box center [859, 423] width 75 height 29
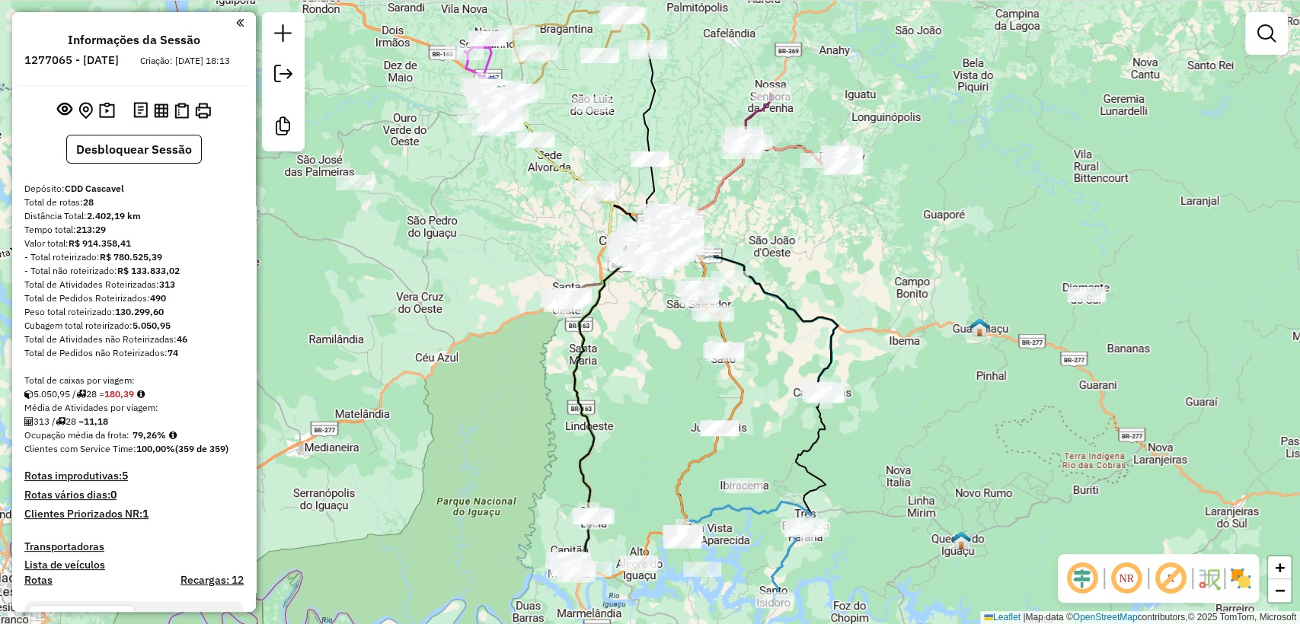
drag, startPoint x: 905, startPoint y: 266, endPoint x: 876, endPoint y: 311, distance: 53.4
click at [876, 311] on div "Janela de atendimento Grade de atendimento Capacidade Transportadoras Veículos …" at bounding box center [650, 312] width 1300 height 624
click at [786, 502] on icon at bounding box center [745, 551] width 130 height 98
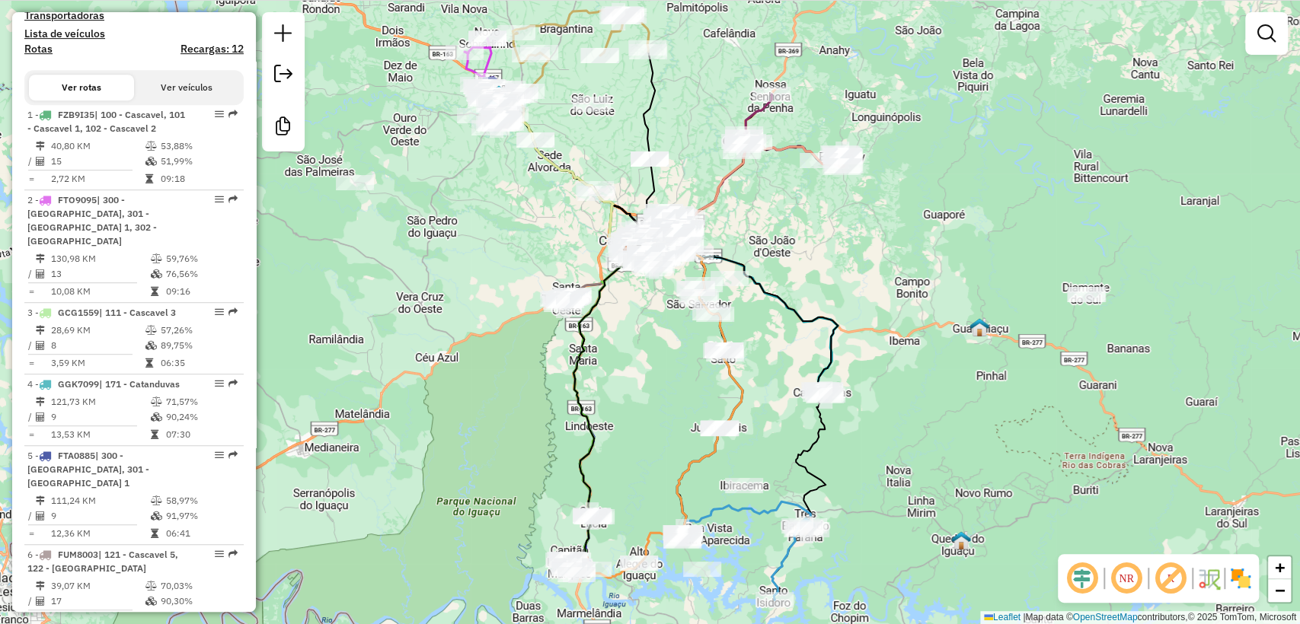
select select "**********"
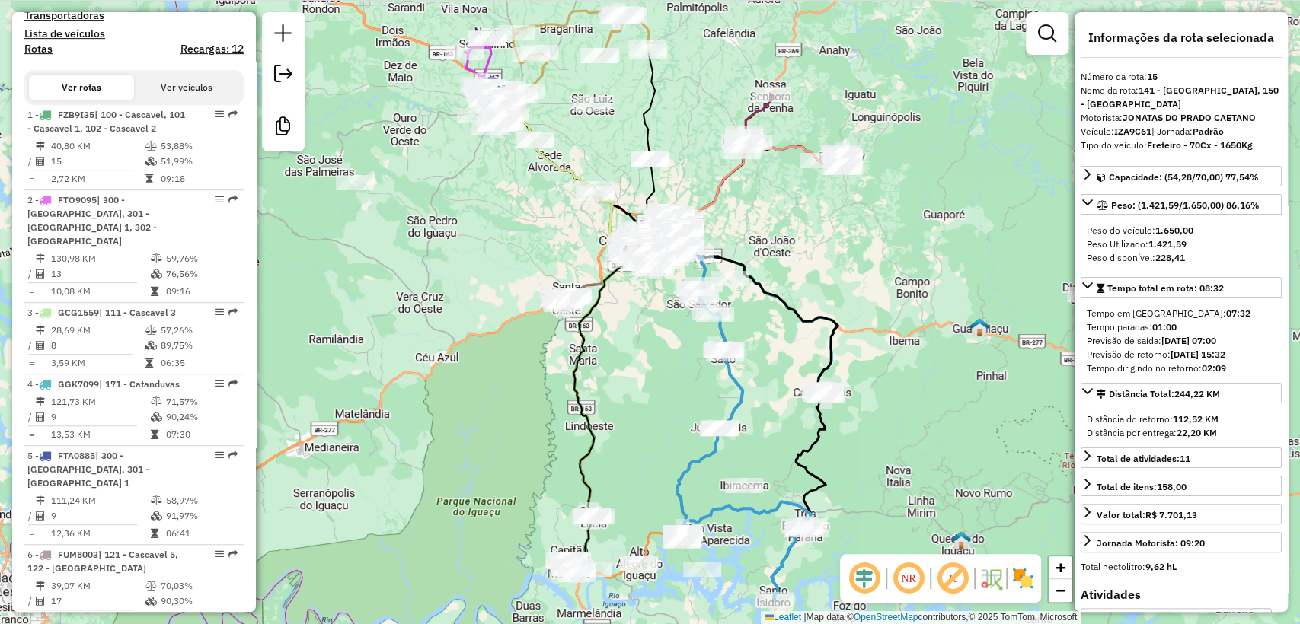
scroll to position [1775, 0]
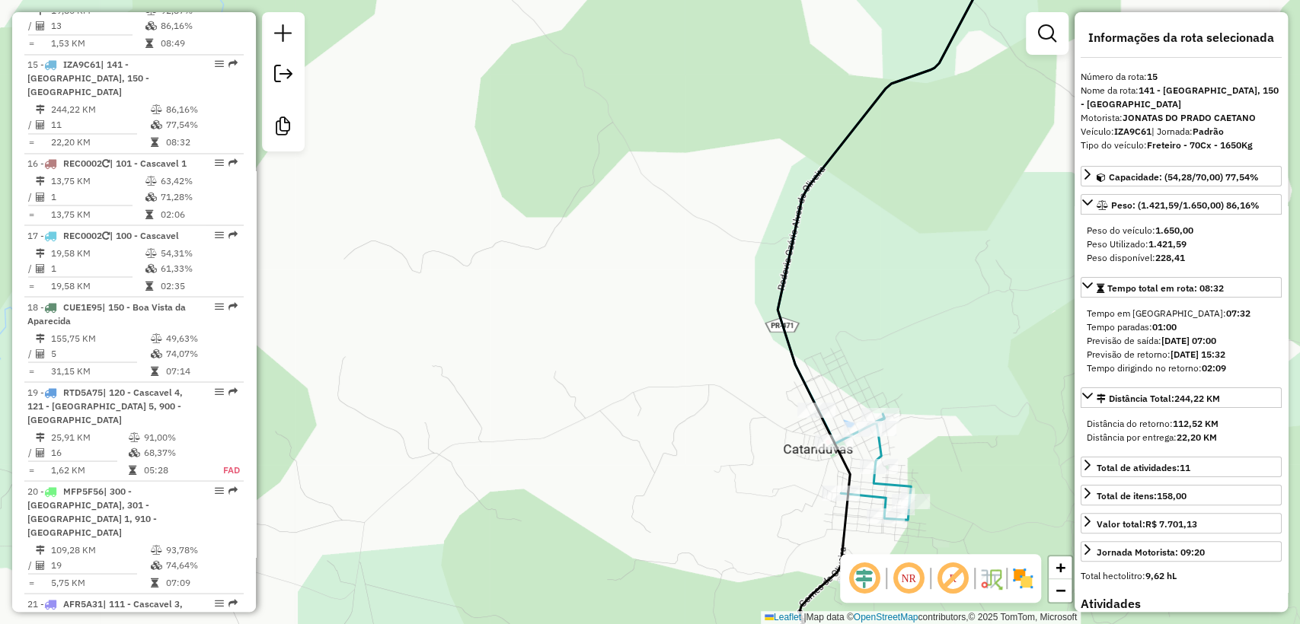
click at [880, 451] on icon at bounding box center [864, 465] width 93 height 110
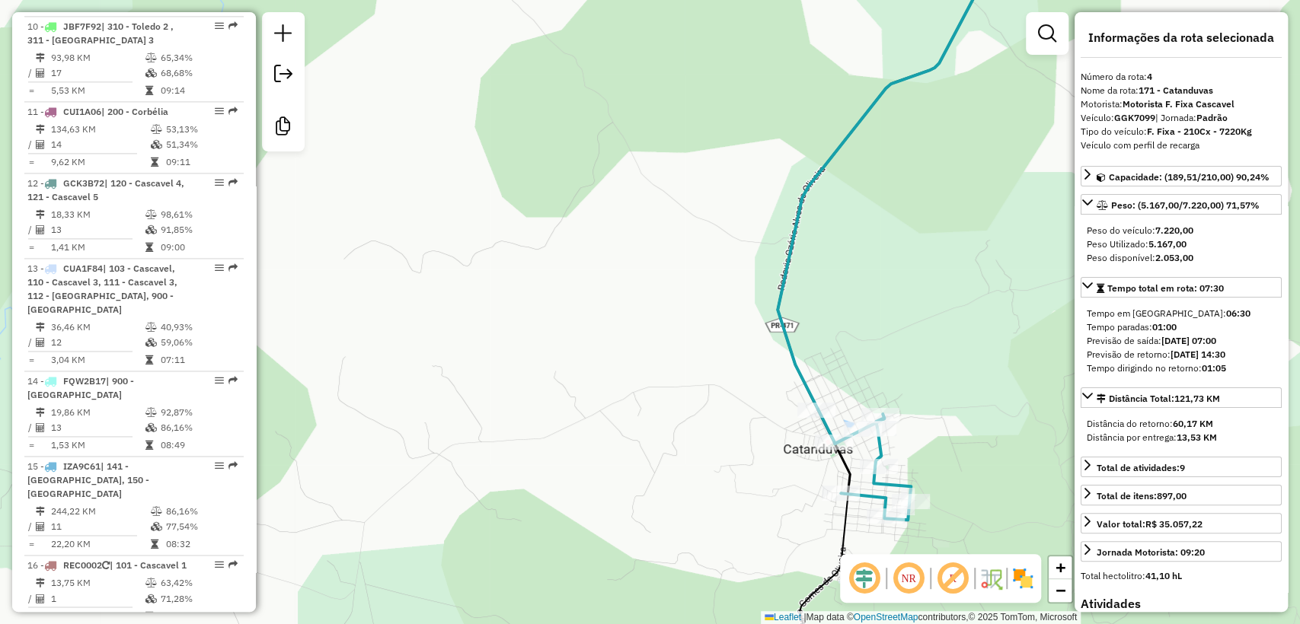
scroll to position [879, 0]
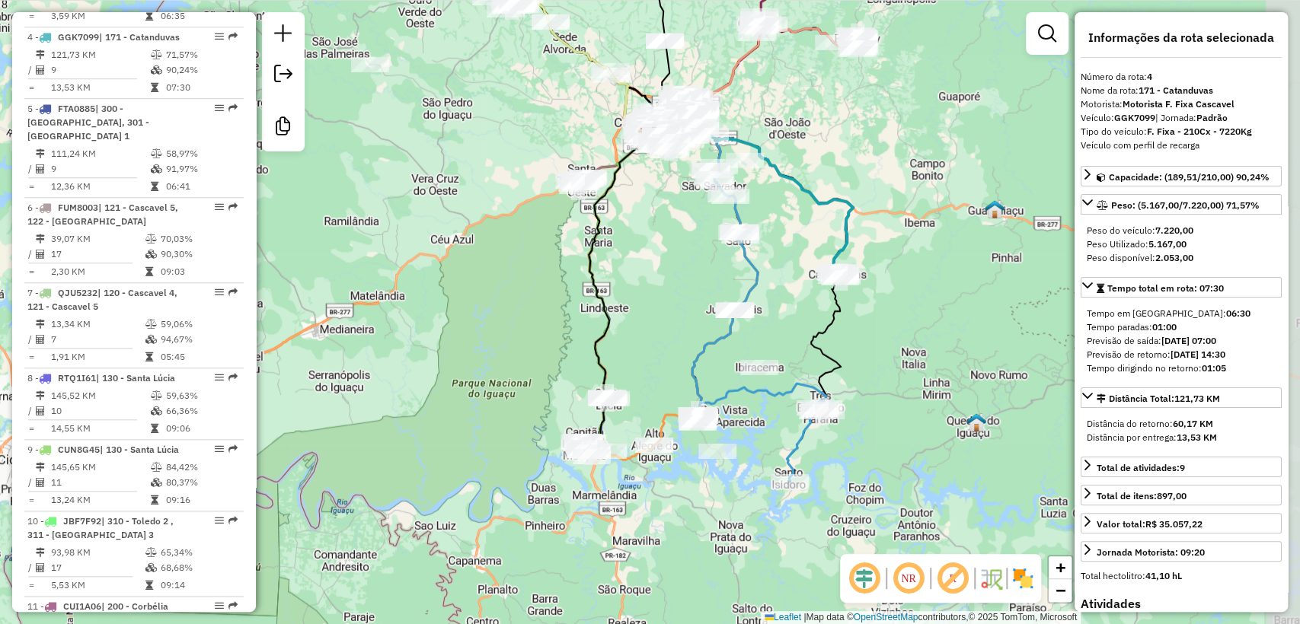
drag, startPoint x: 941, startPoint y: 451, endPoint x: 906, endPoint y: 284, distance: 171.1
click at [906, 284] on div "Janela de atendimento Grade de atendimento Capacidade Transportadoras Veículos …" at bounding box center [650, 312] width 1300 height 624
click at [841, 445] on div "Janela de atendimento Grade de atendimento Capacidade Transportadoras Veículos …" at bounding box center [650, 312] width 1300 height 624
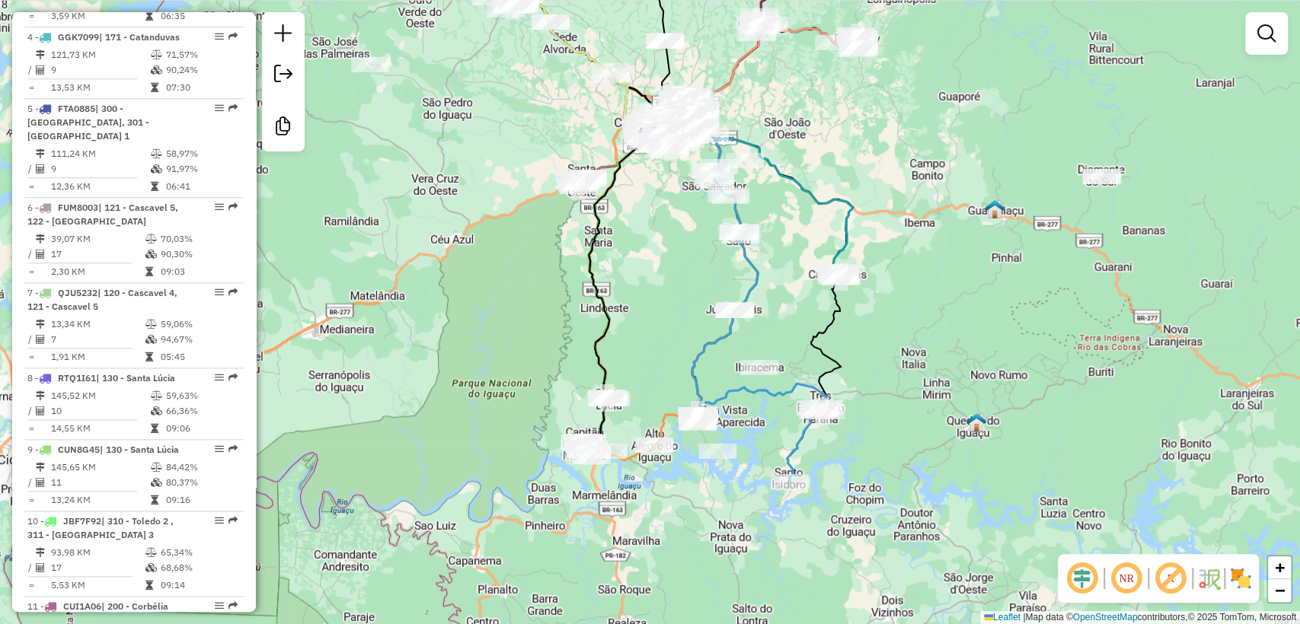
click at [798, 445] on icon at bounding box center [760, 433] width 130 height 98
select select "**********"
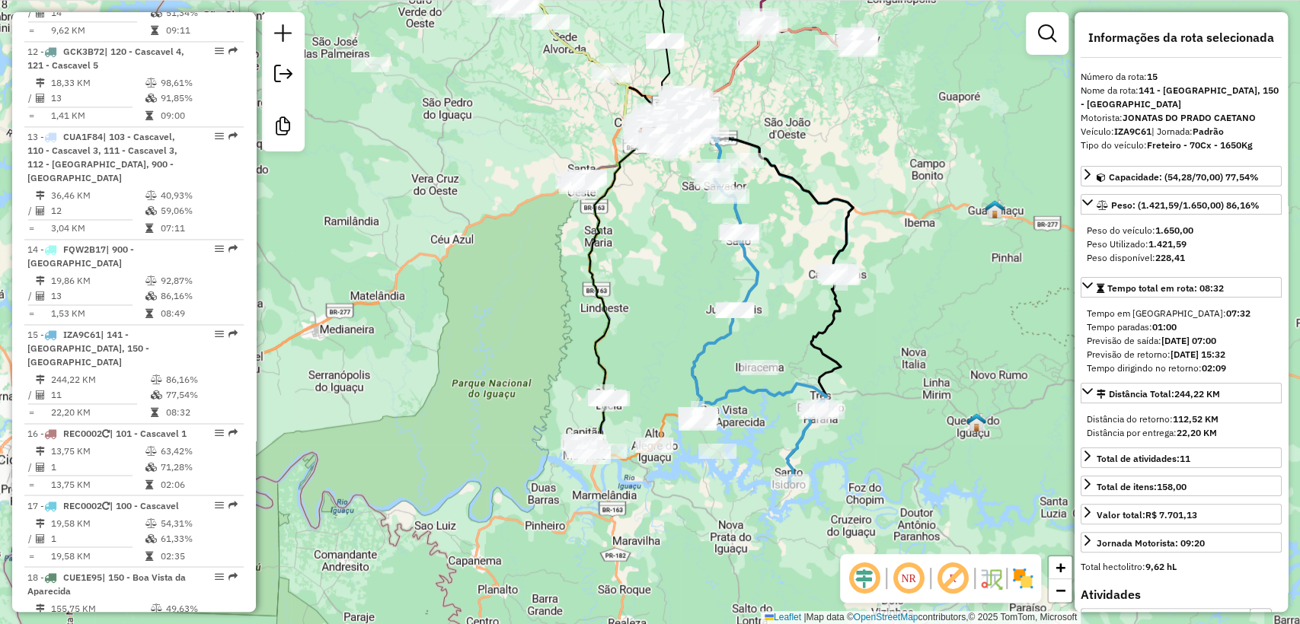
scroll to position [1775, 0]
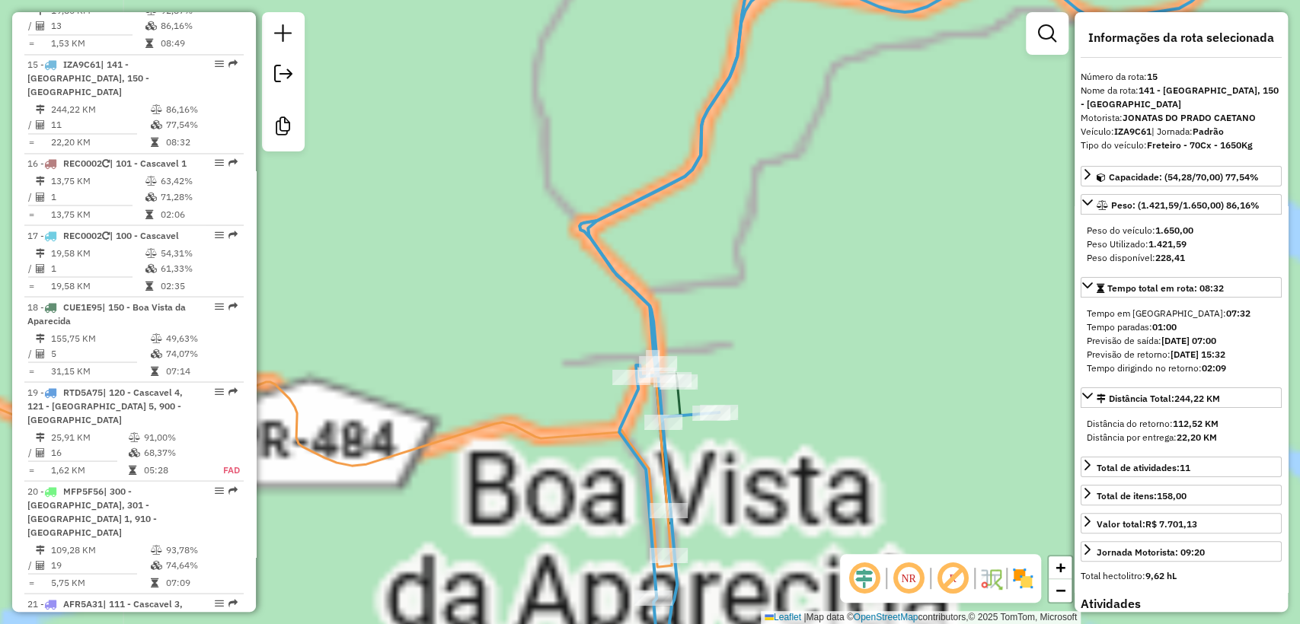
click at [676, 400] on icon at bounding box center [684, 444] width 54 height 160
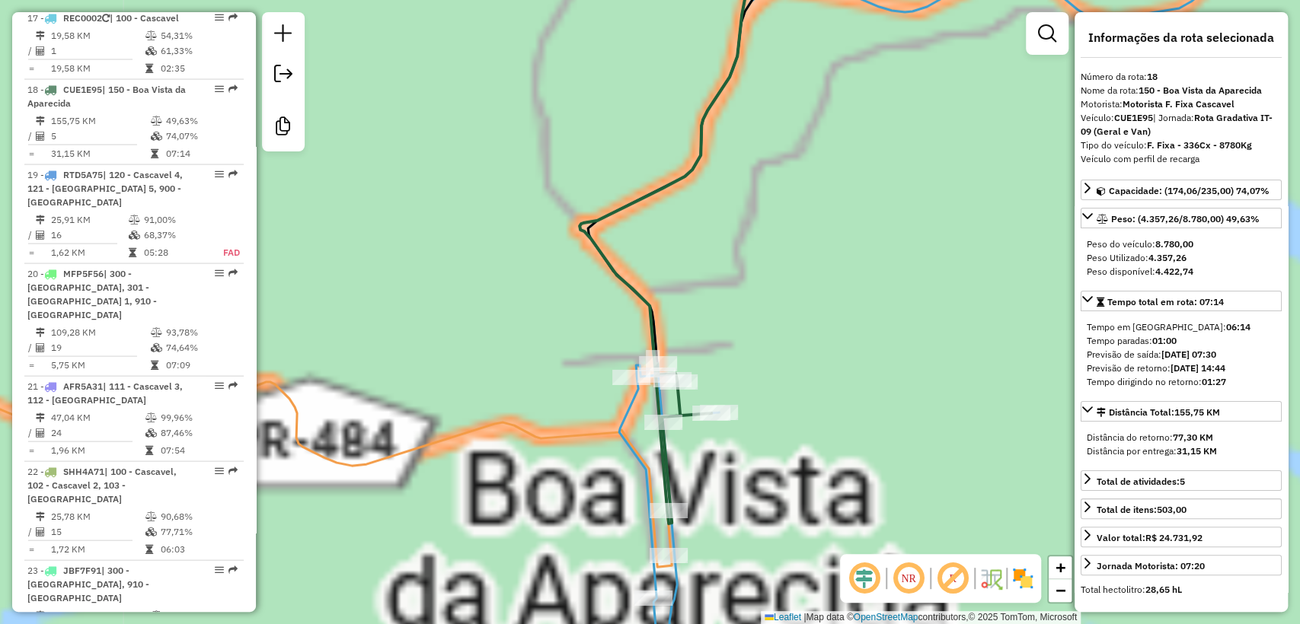
scroll to position [2030, 0]
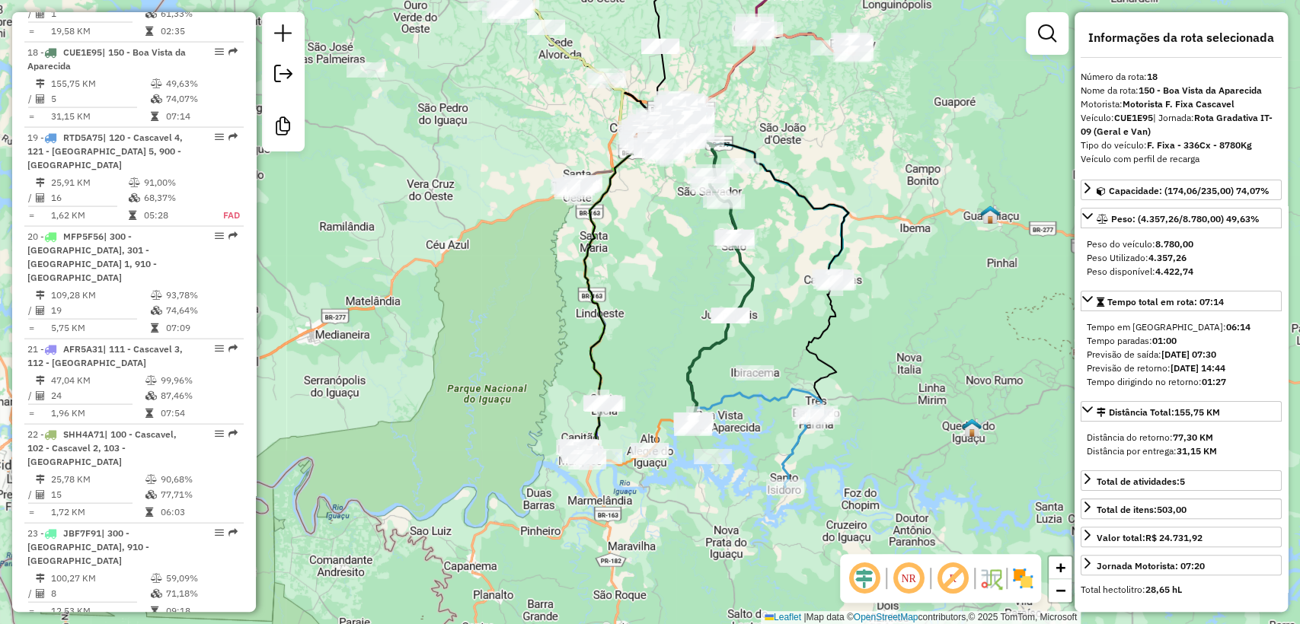
click at [639, 397] on div "Janela de atendimento Grade de atendimento Capacidade Transportadoras Veículos …" at bounding box center [650, 312] width 1300 height 624
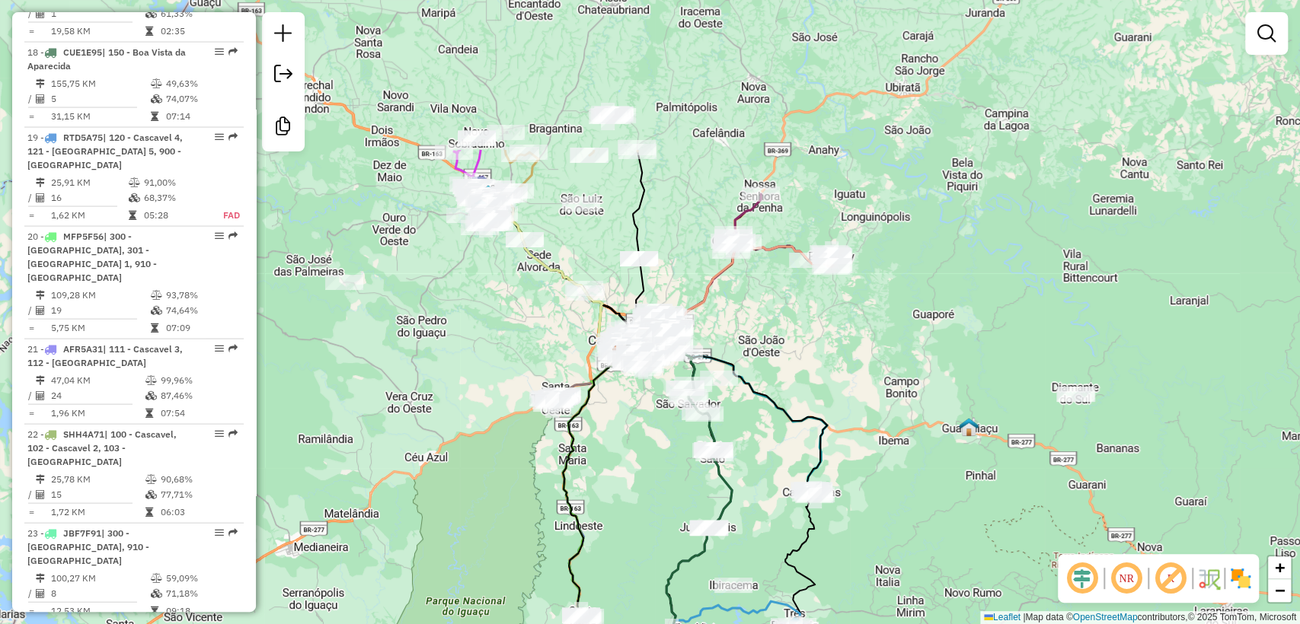
drag, startPoint x: 662, startPoint y: 294, endPoint x: 640, endPoint y: 506, distance: 213.5
click at [640, 506] on div "Janela de atendimento Grade de atendimento Capacidade Transportadoras Veículos …" at bounding box center [650, 312] width 1300 height 624
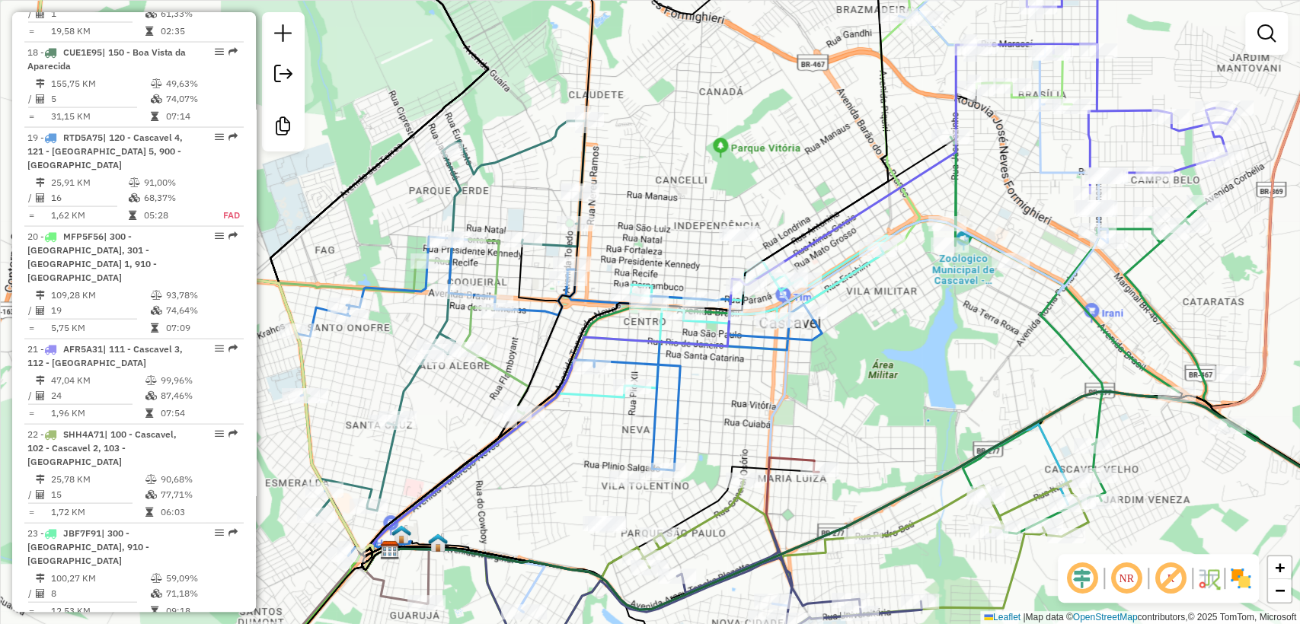
click at [387, 290] on icon at bounding box center [558, 396] width 526 height 319
select select "**********"
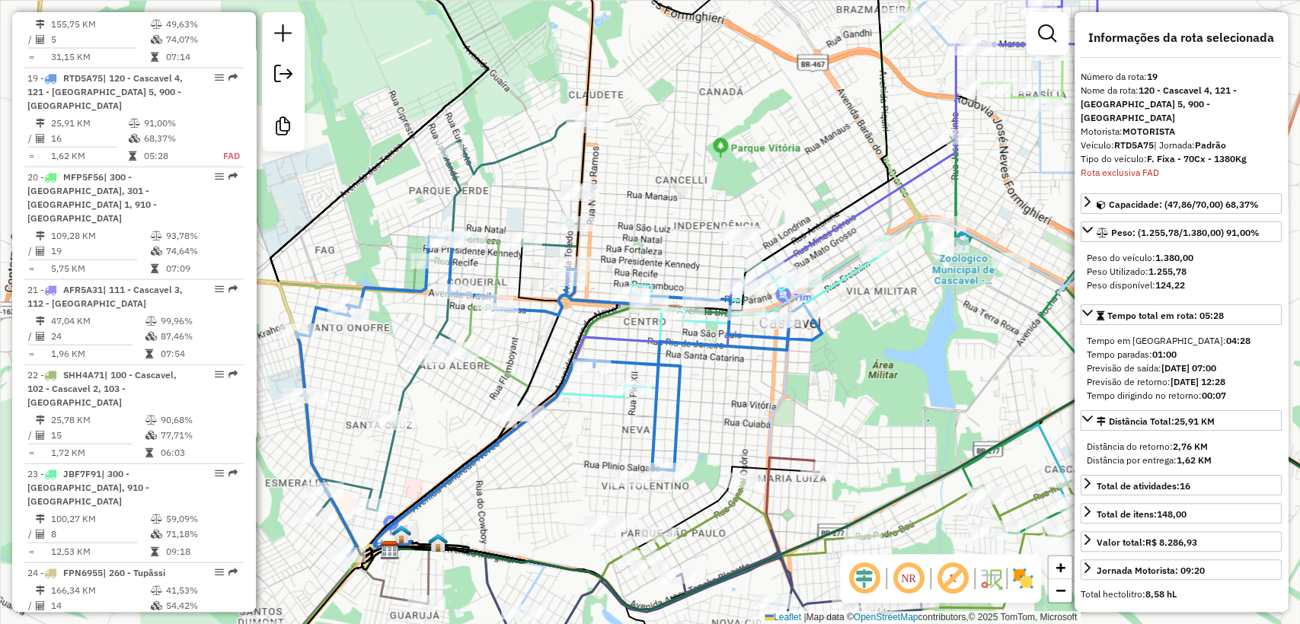
scroll to position [2115, 0]
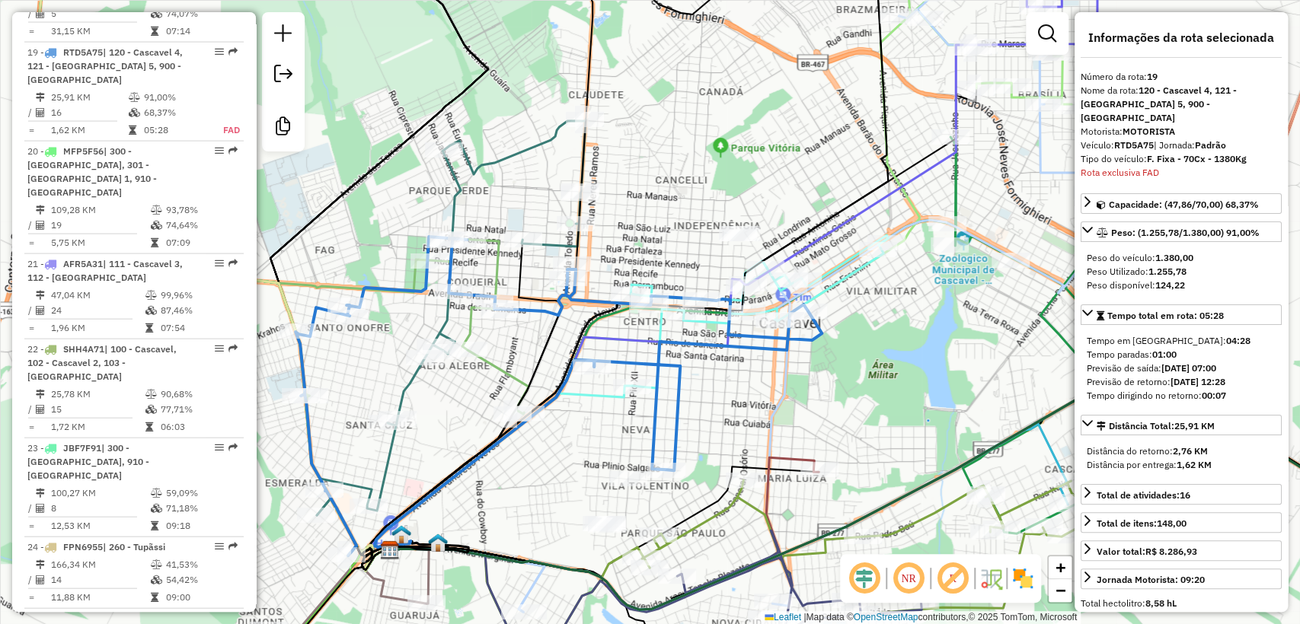
click at [585, 388] on icon at bounding box center [498, 478] width 267 height 185
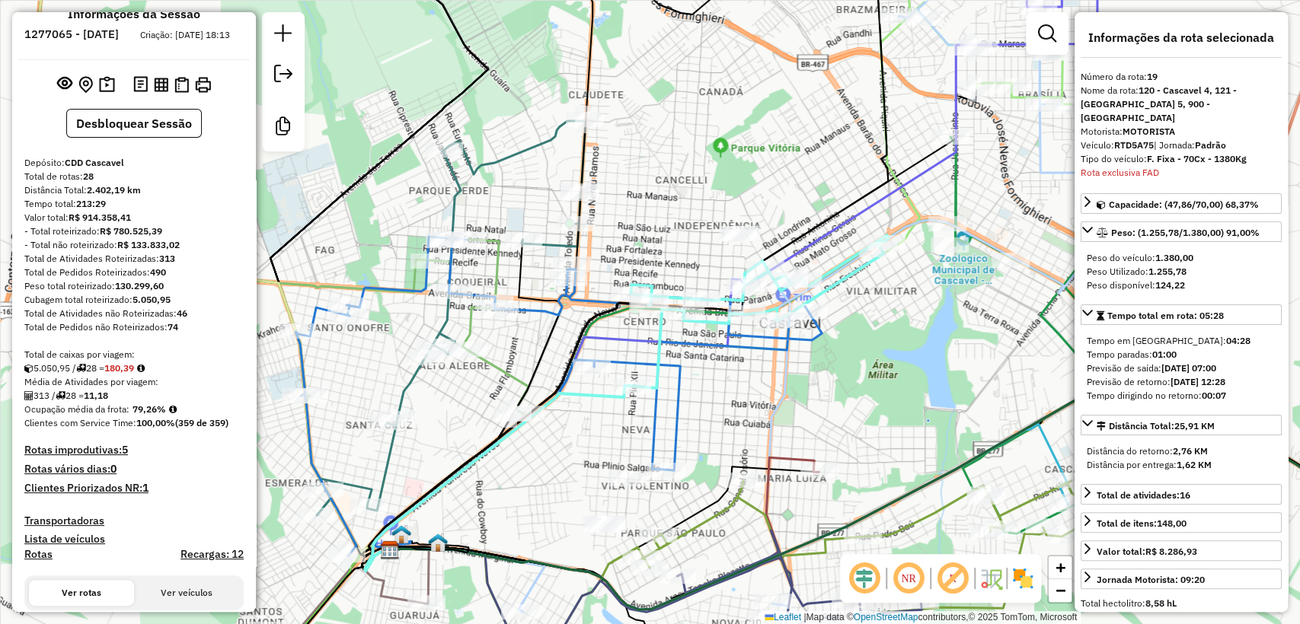
scroll to position [0, 0]
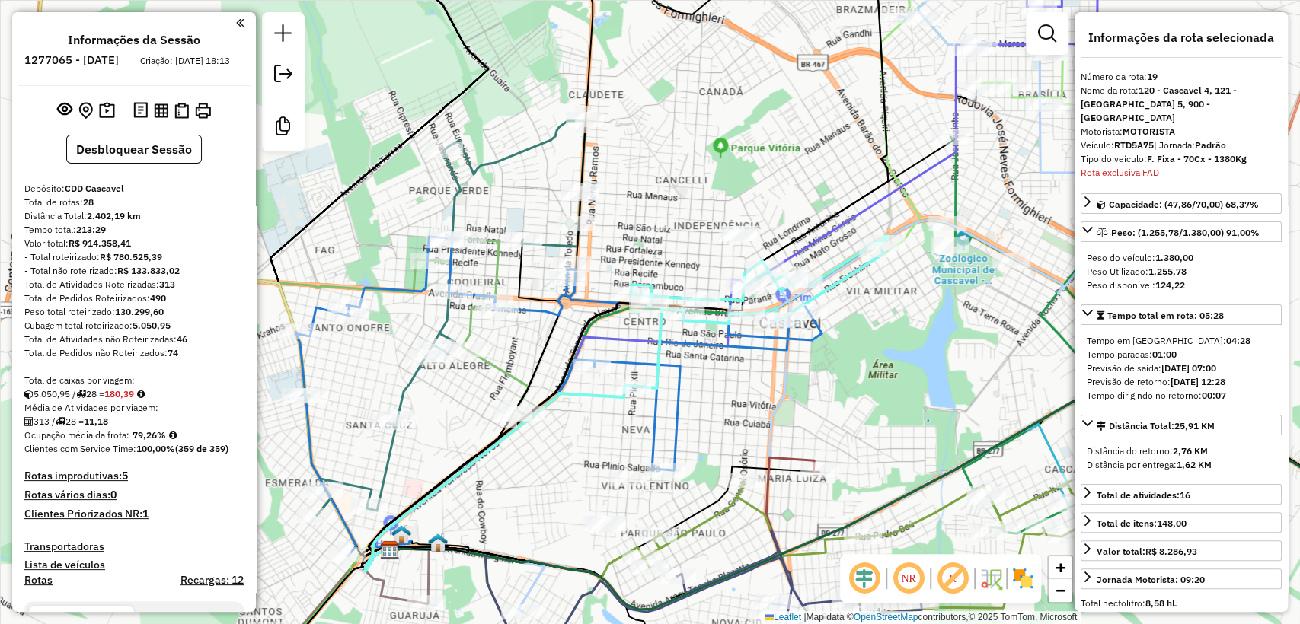
click at [209, 276] on div "- Total não roteirizado: R$ 133.833,02" at bounding box center [133, 271] width 219 height 14
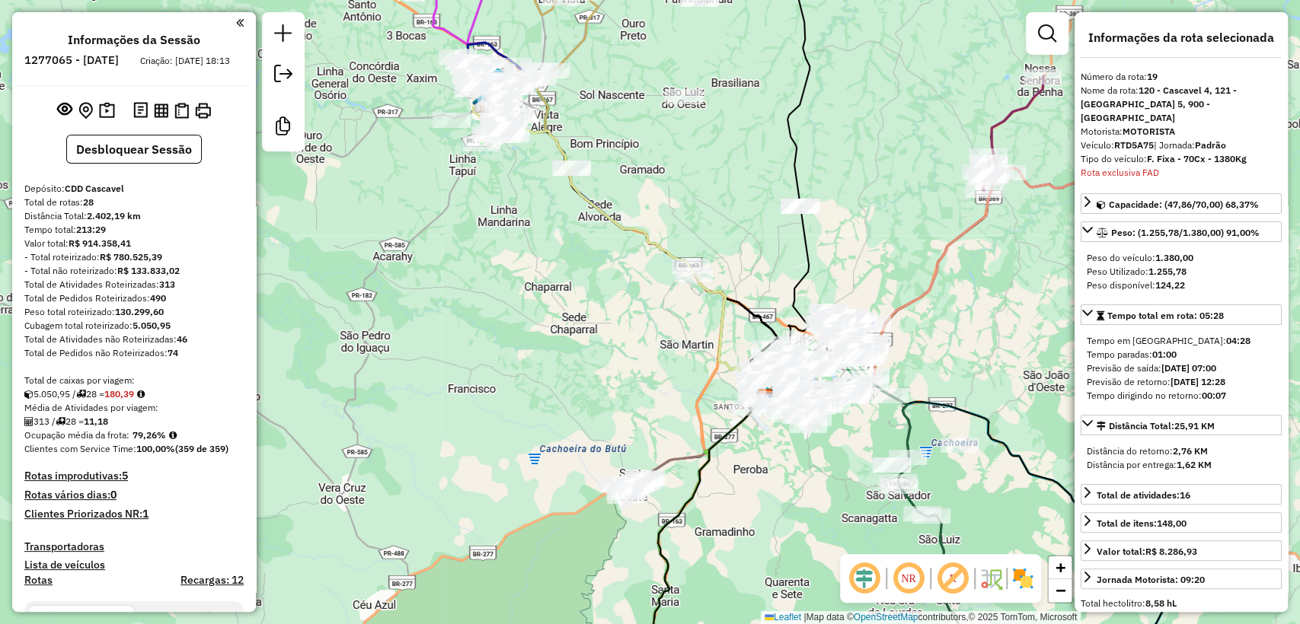
drag, startPoint x: 889, startPoint y: 507, endPoint x: 682, endPoint y: 397, distance: 234.7
click at [682, 397] on div "Janela de atendimento Grade de atendimento Capacidade Transportadoras Veículos …" at bounding box center [650, 312] width 1300 height 624
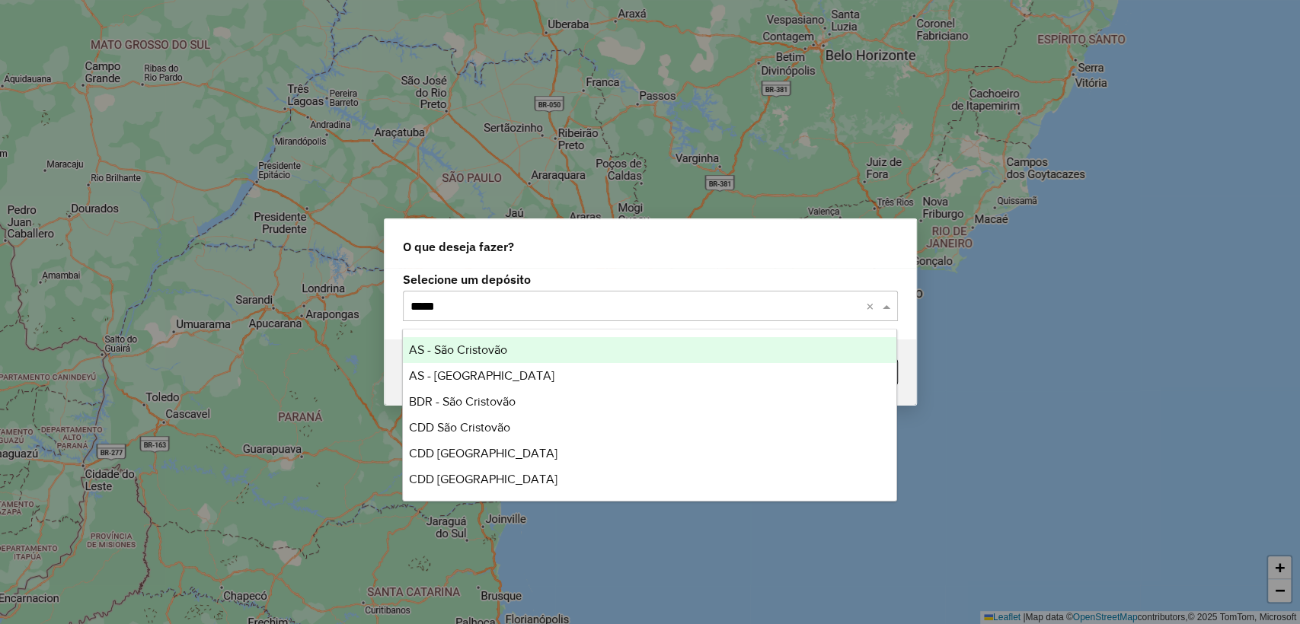
type input "******"
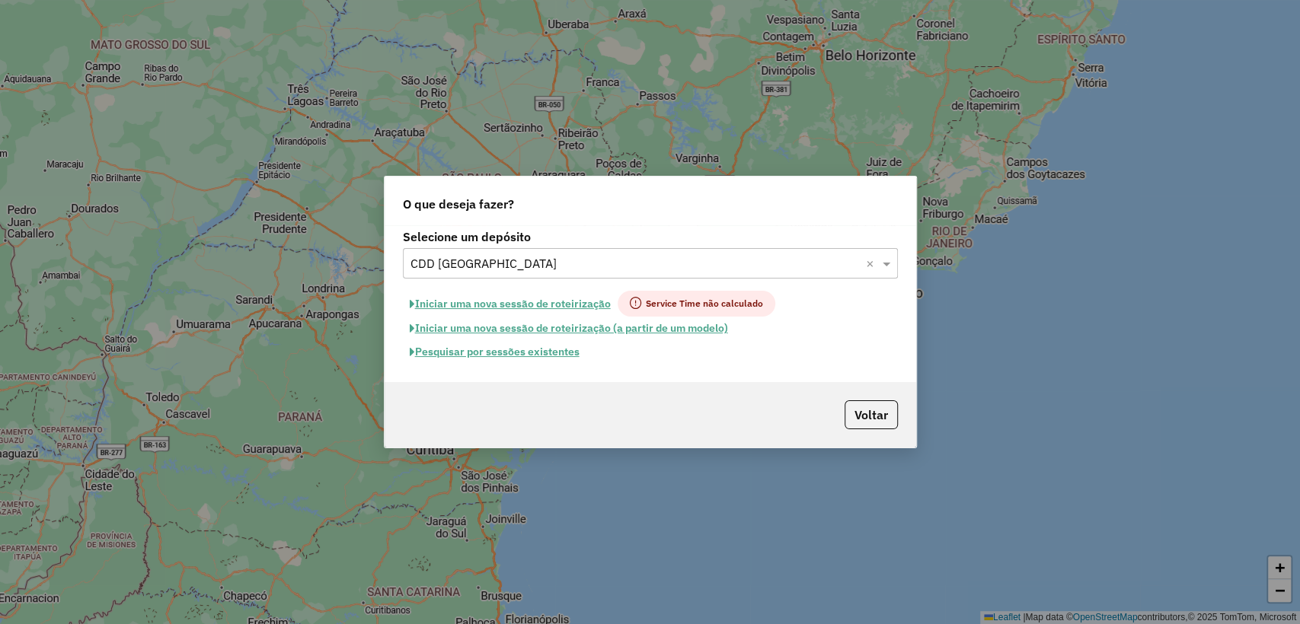
click at [547, 355] on hb-app "Aguarde... Pop-up bloqueado! Seu navegador bloqueou automáticamente a abertura …" at bounding box center [650, 312] width 1300 height 624
click at [557, 349] on button "Pesquisar por sessões existentes" at bounding box center [494, 352] width 183 height 24
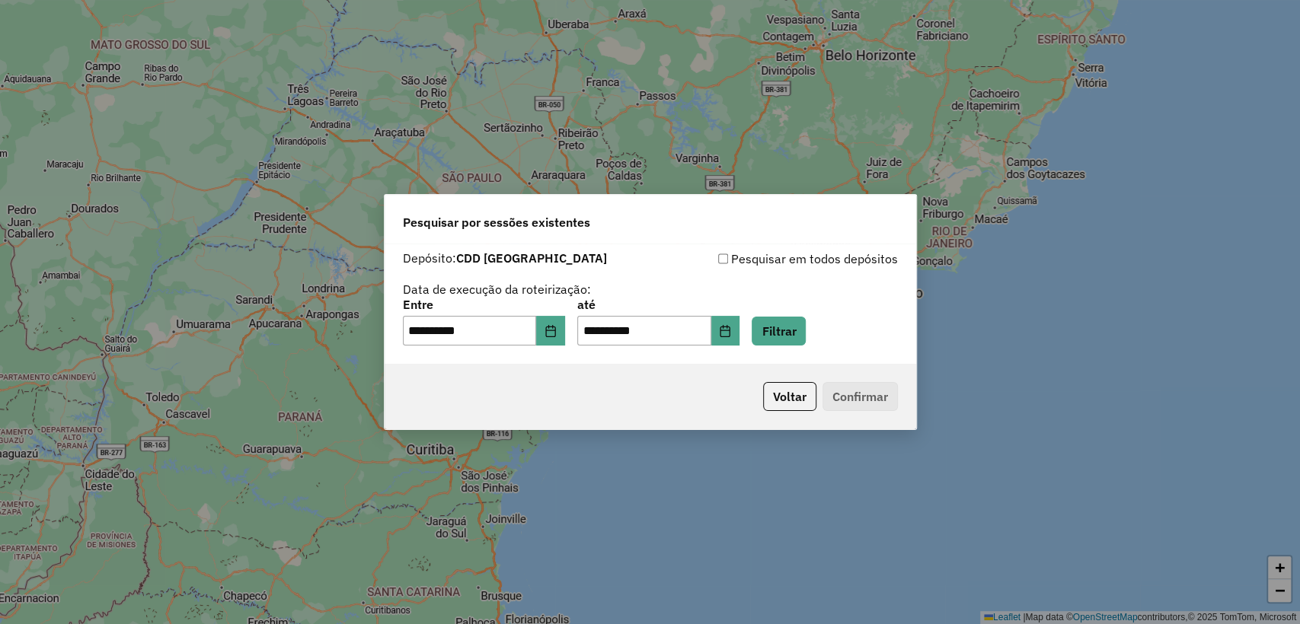
click at [830, 330] on div "**********" at bounding box center [650, 322] width 495 height 47
click at [796, 343] on button "Filtrar" at bounding box center [778, 331] width 54 height 29
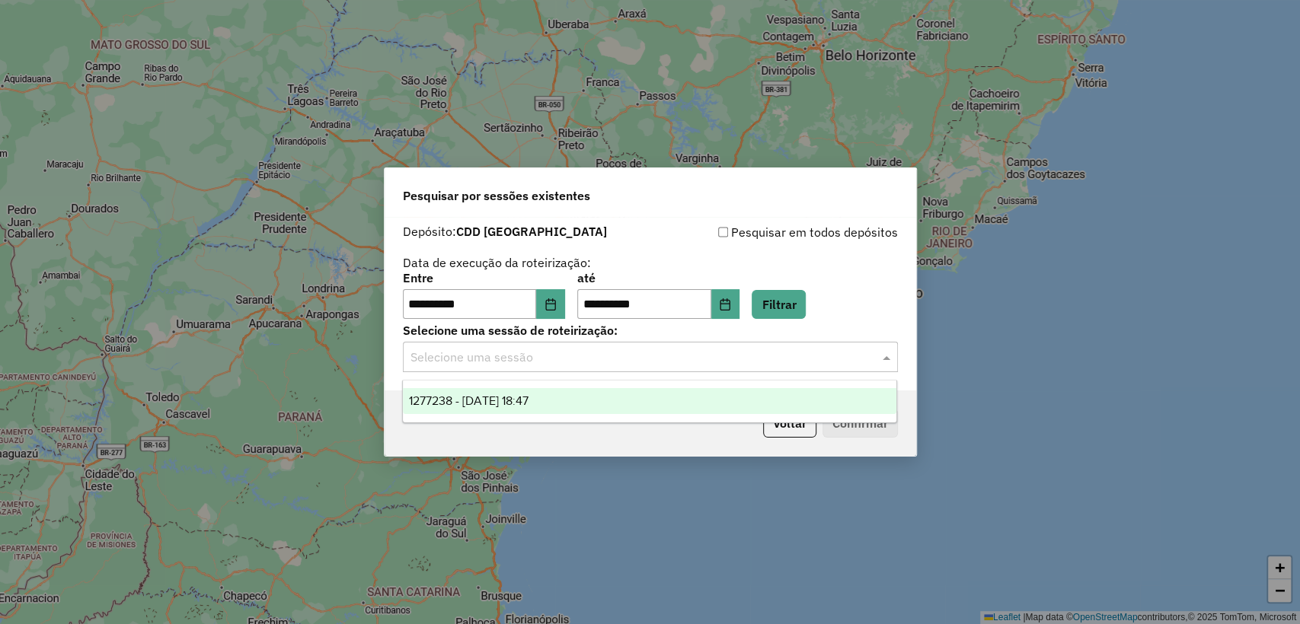
click at [670, 362] on input "text" at bounding box center [634, 358] width 449 height 18
click at [606, 403] on div "1277238 - [DATE] 18:47" at bounding box center [649, 401] width 493 height 26
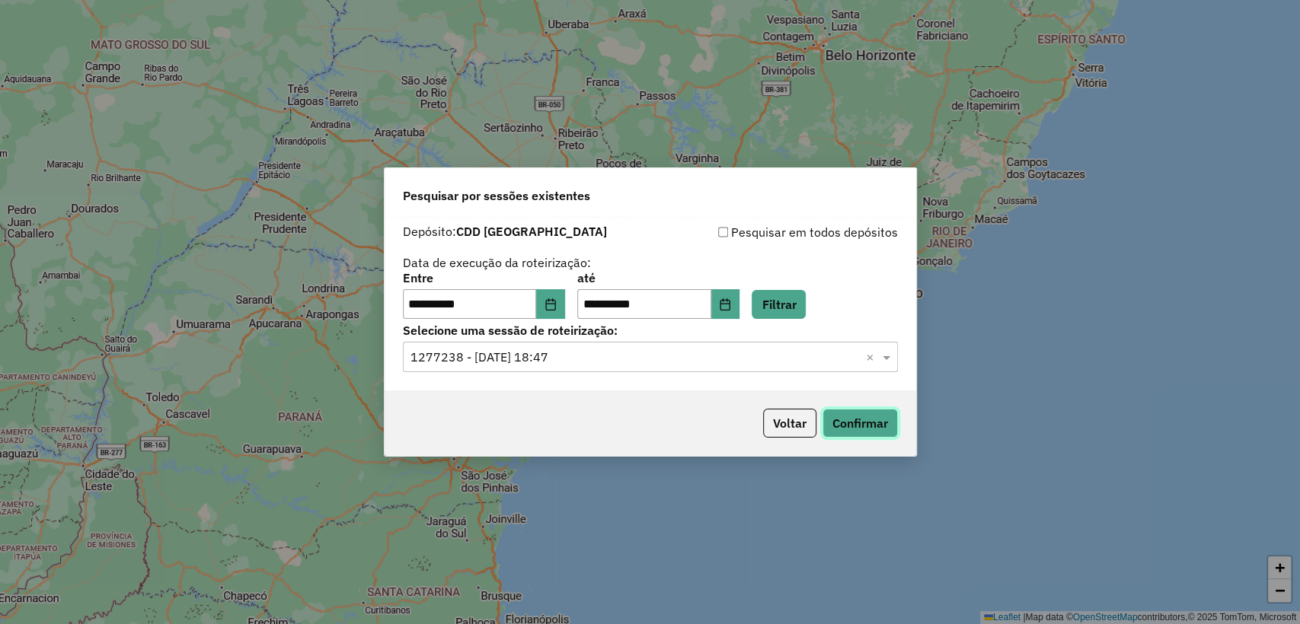
click at [865, 426] on button "Confirmar" at bounding box center [859, 423] width 75 height 29
